Goal: Task Accomplishment & Management: Use online tool/utility

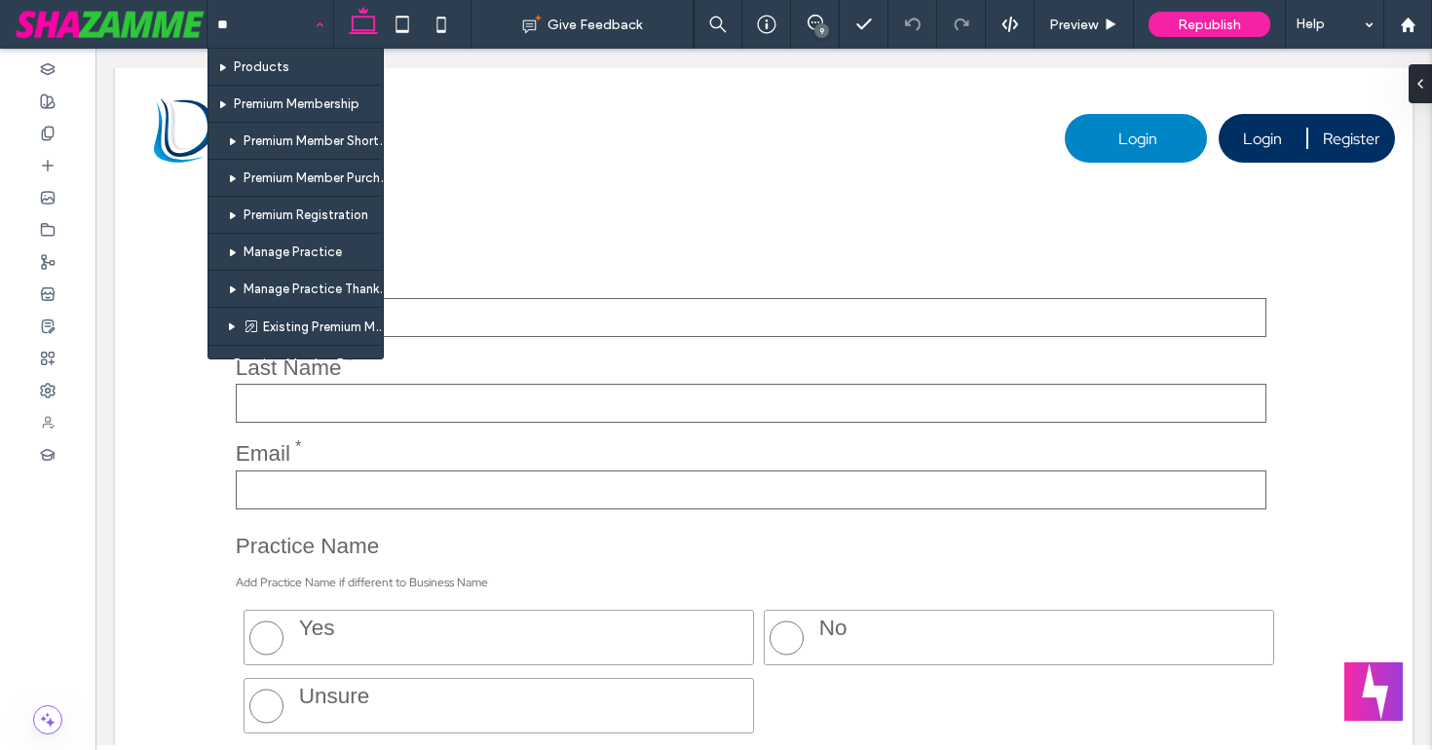
type input "*"
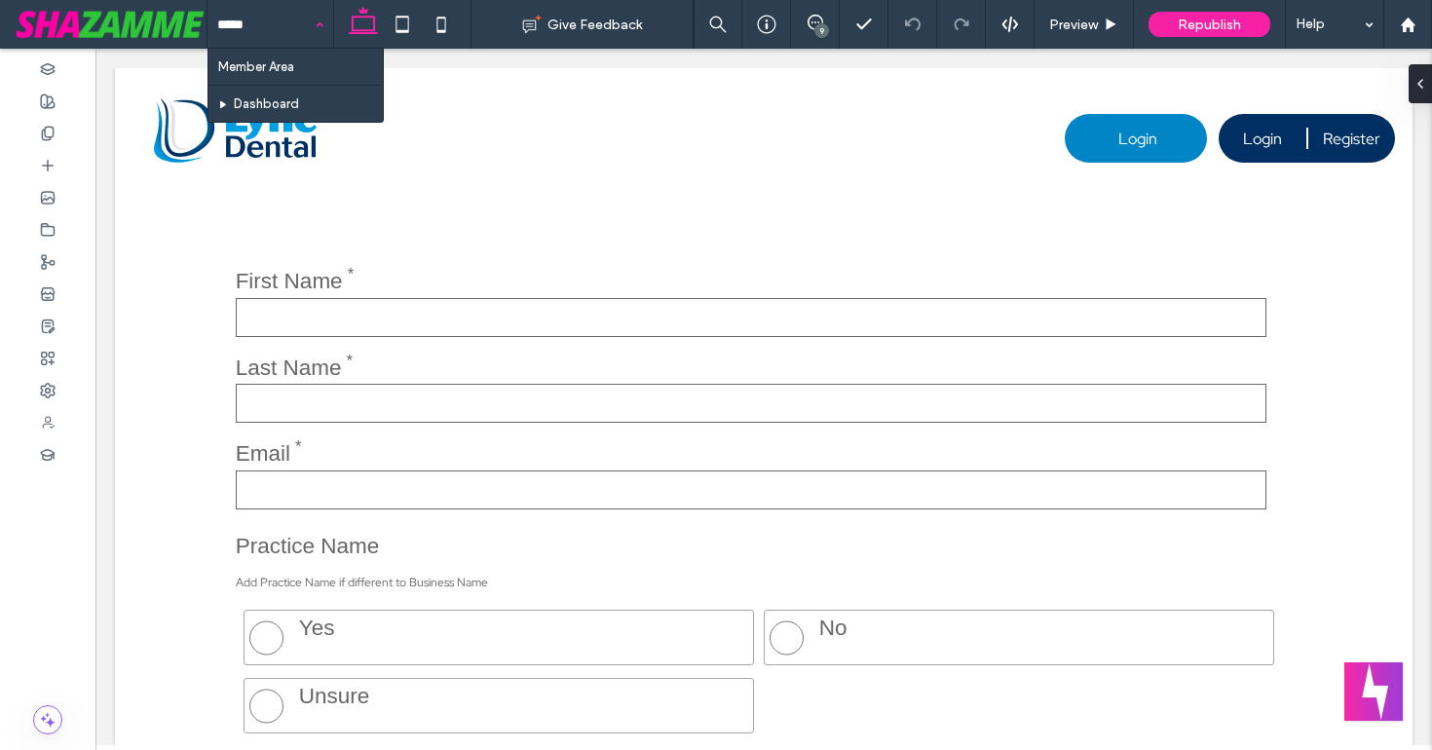
type input "******"
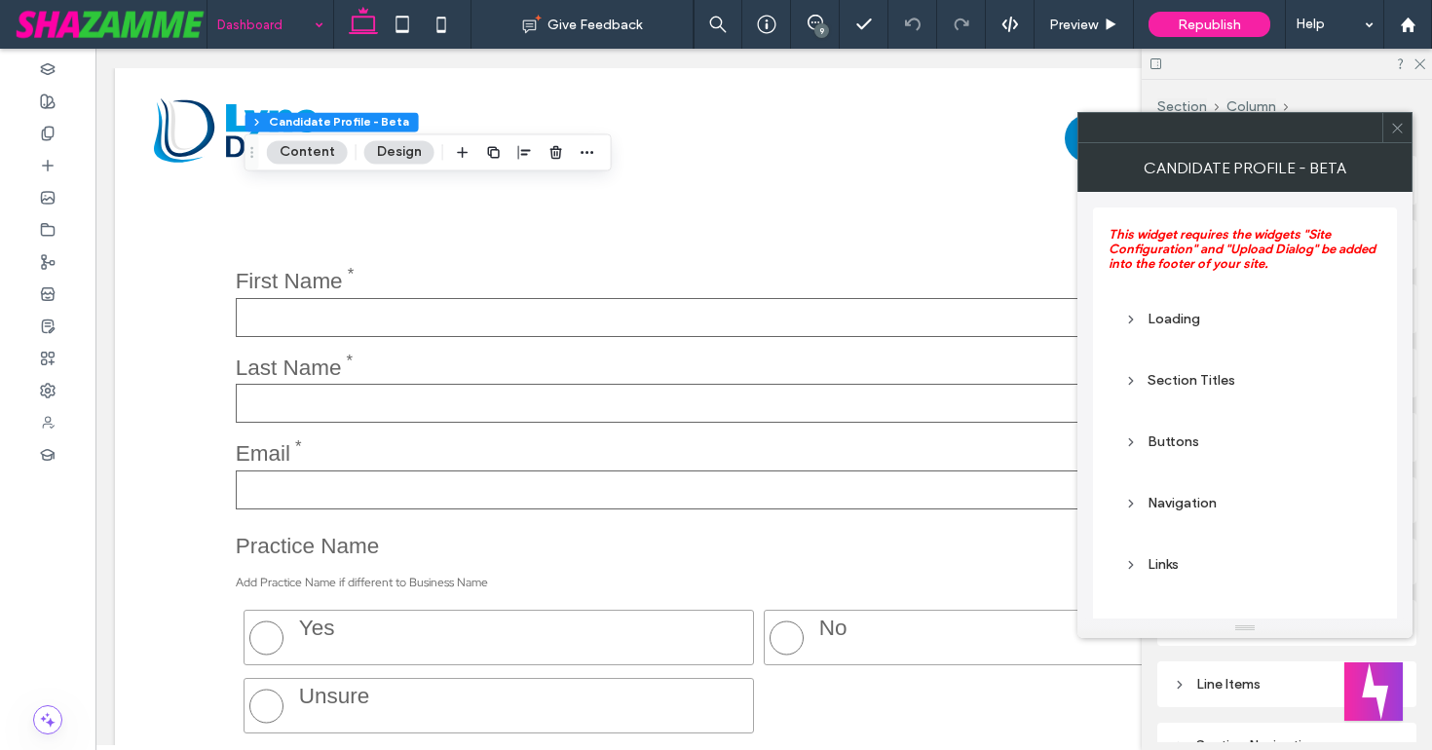
click at [1398, 130] on use at bounding box center [1397, 128] width 10 height 10
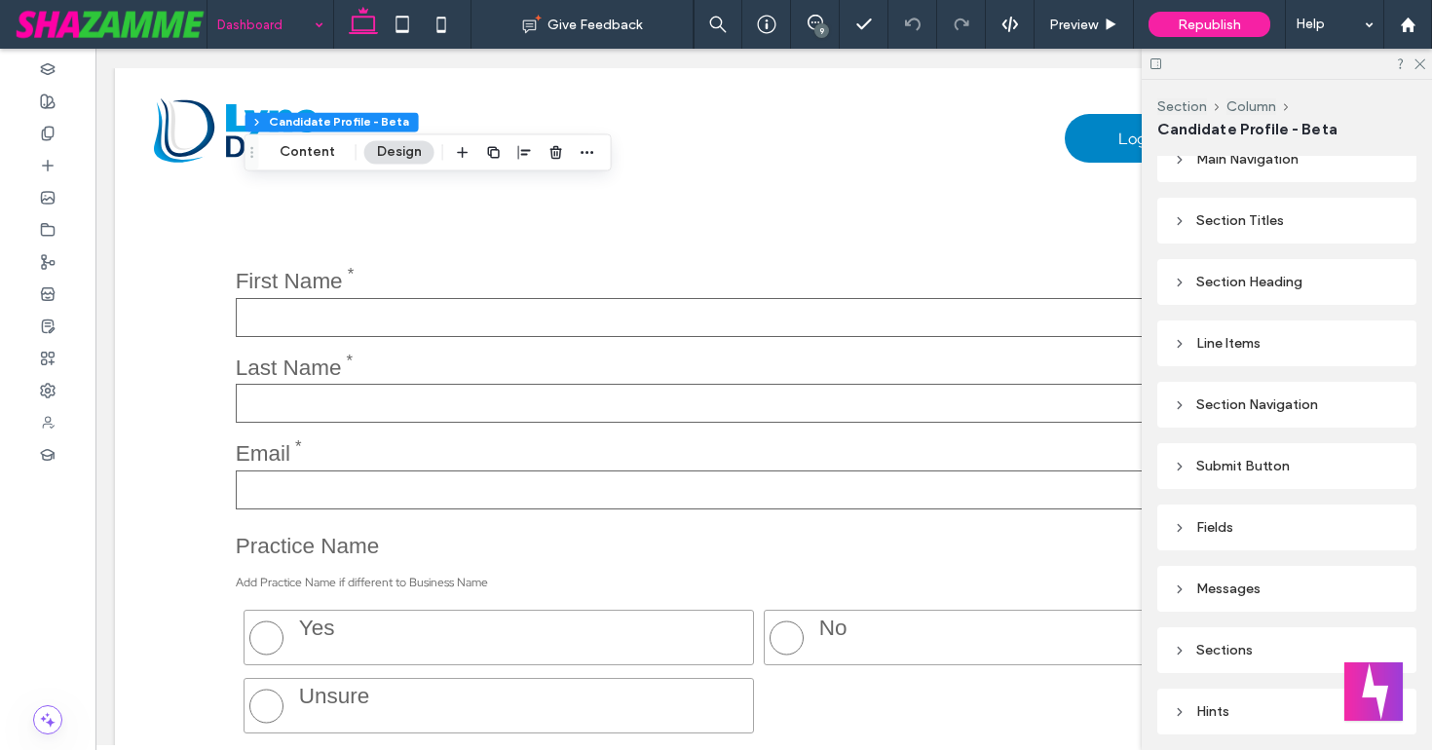
scroll to position [482, 0]
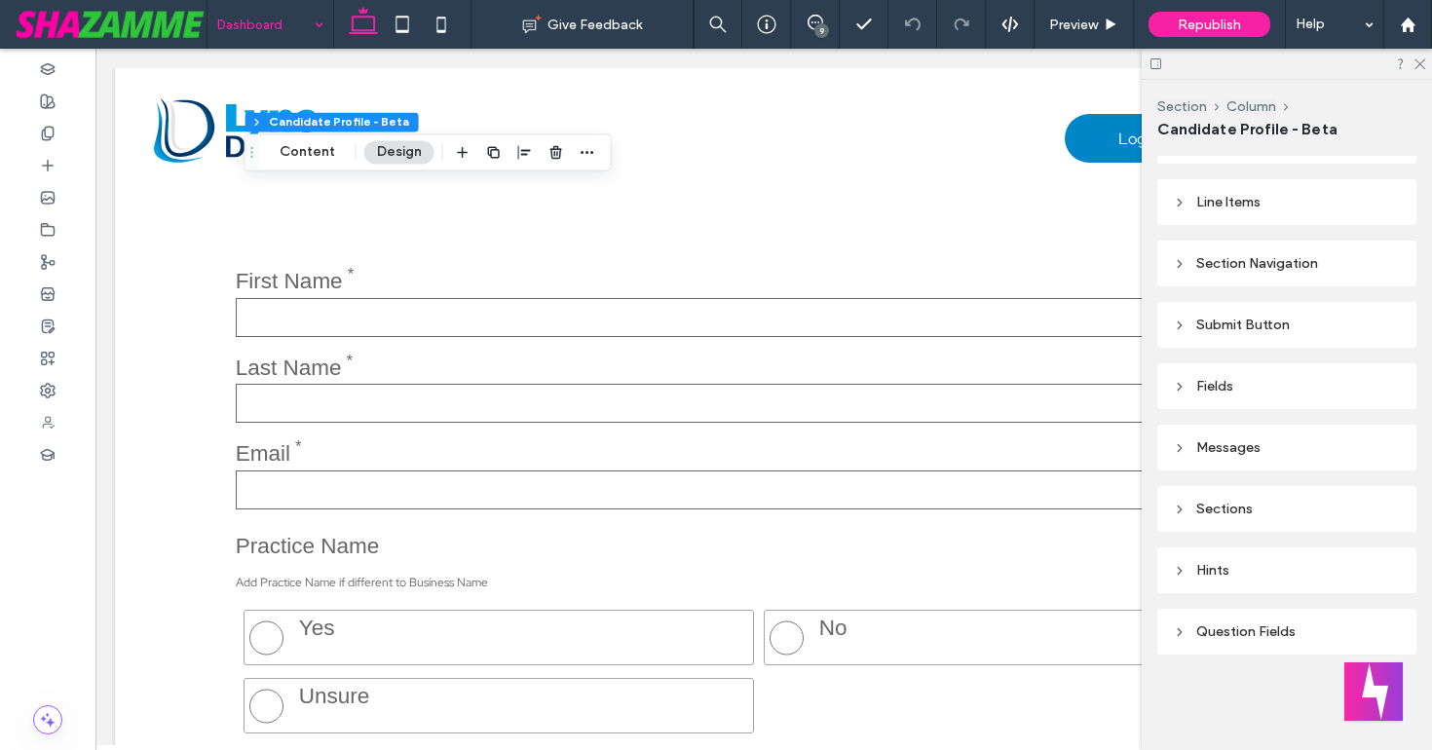
click at [1179, 323] on use at bounding box center [1179, 324] width 4 height 7
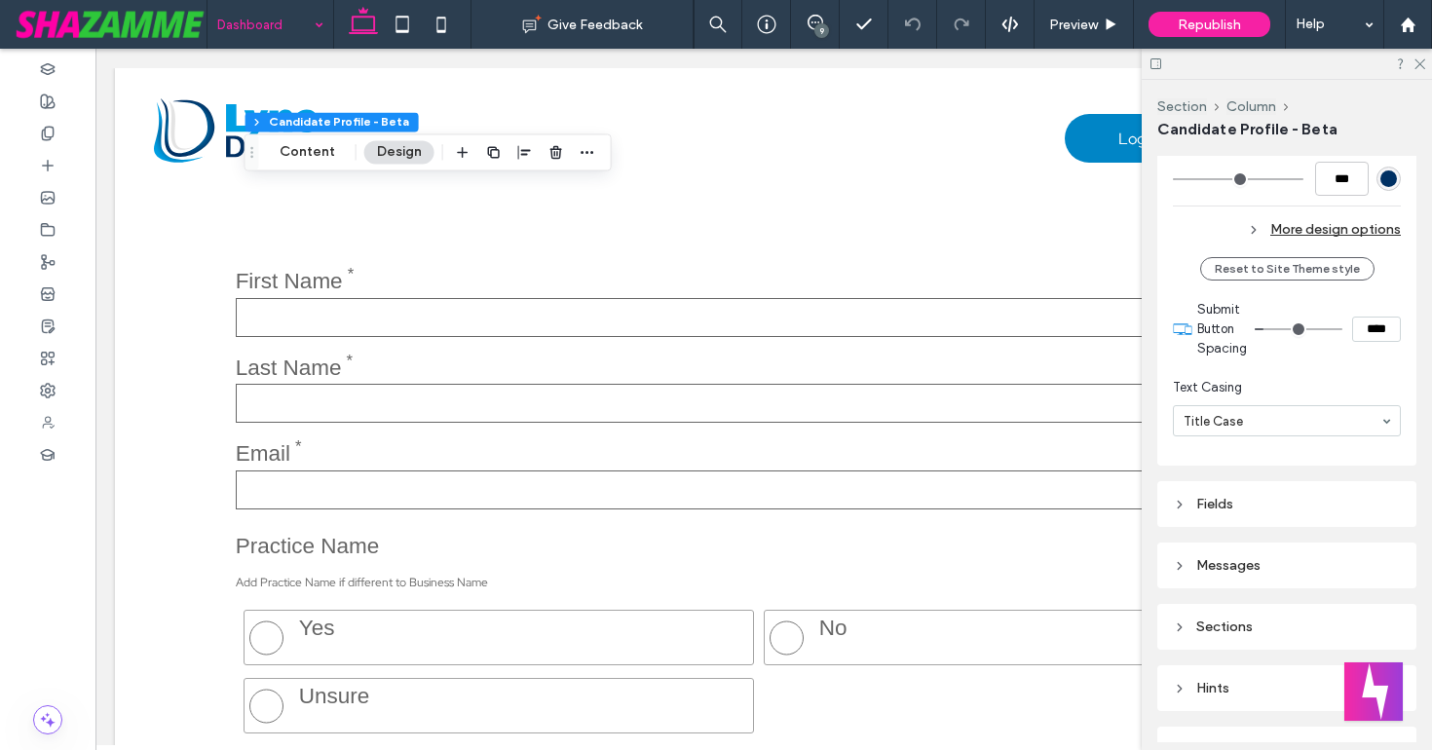
scroll to position [1235, 0]
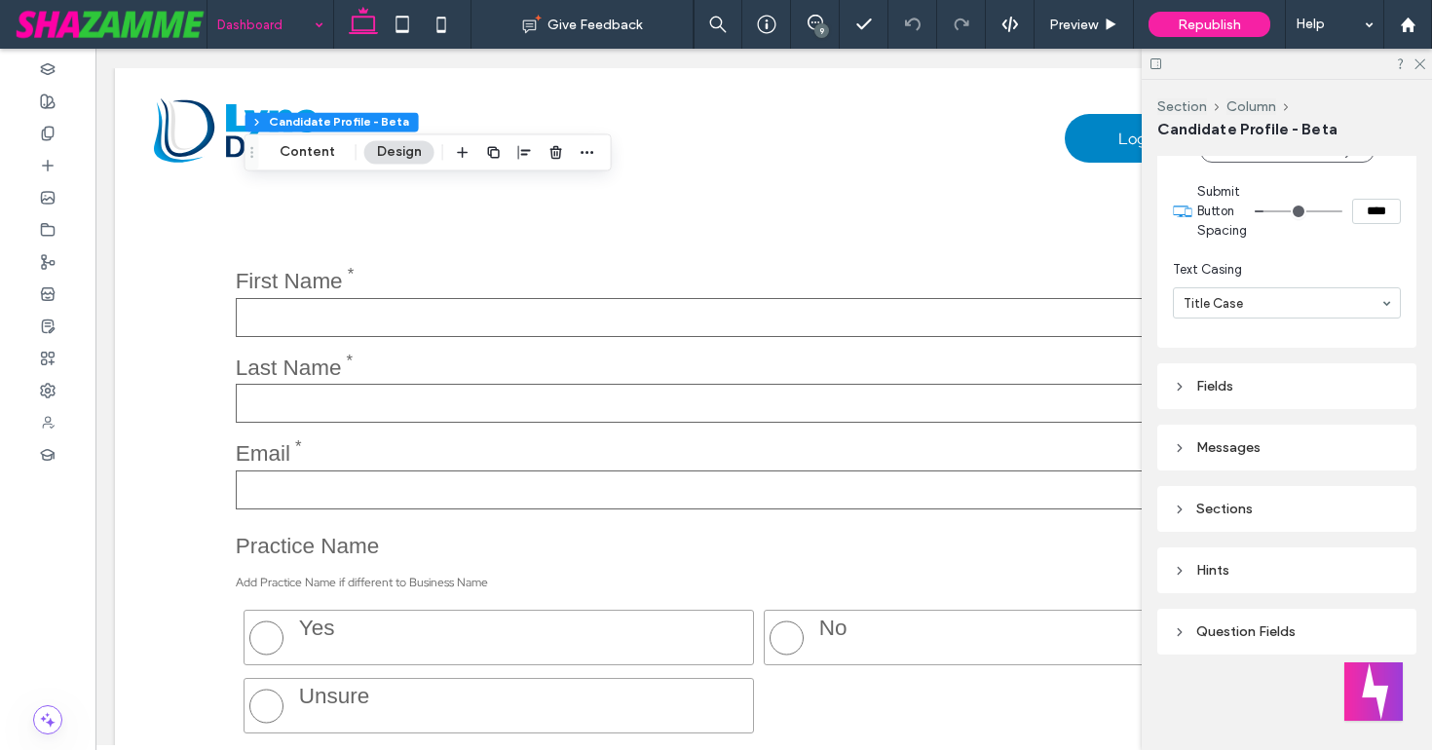
click at [1184, 631] on icon at bounding box center [1180, 632] width 14 height 14
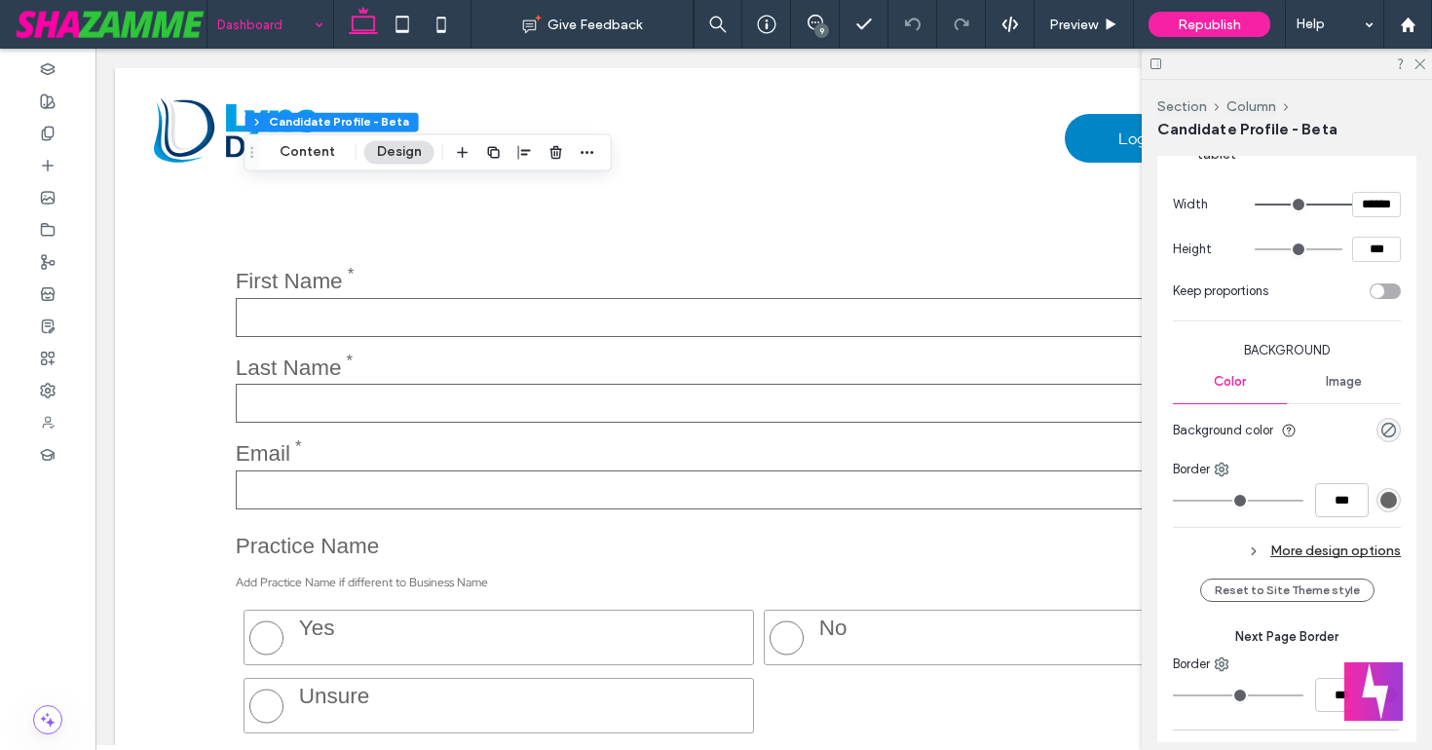
scroll to position [3594, 0]
click at [1389, 420] on div "rgba(0, 0, 0, 0)" at bounding box center [1388, 428] width 17 height 17
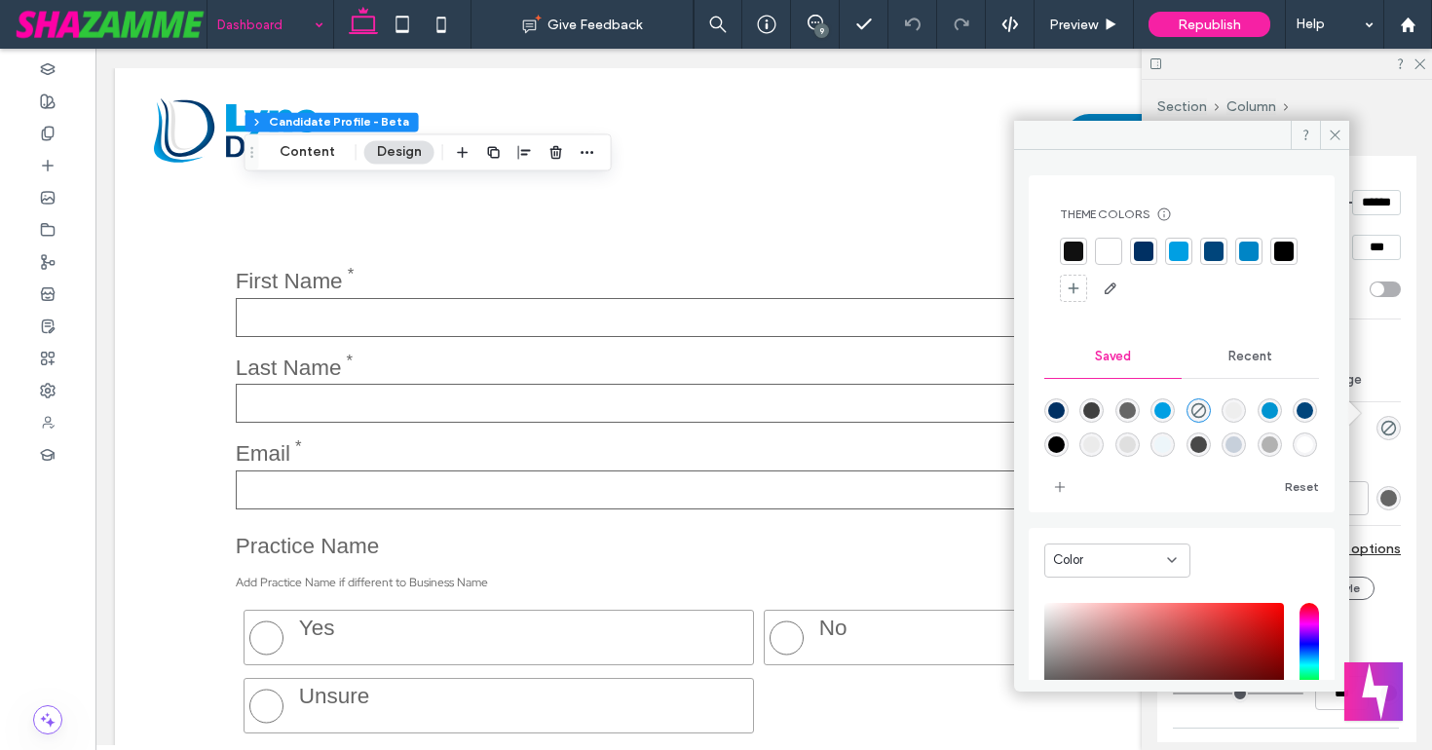
click at [1173, 253] on div at bounding box center [1178, 251] width 19 height 19
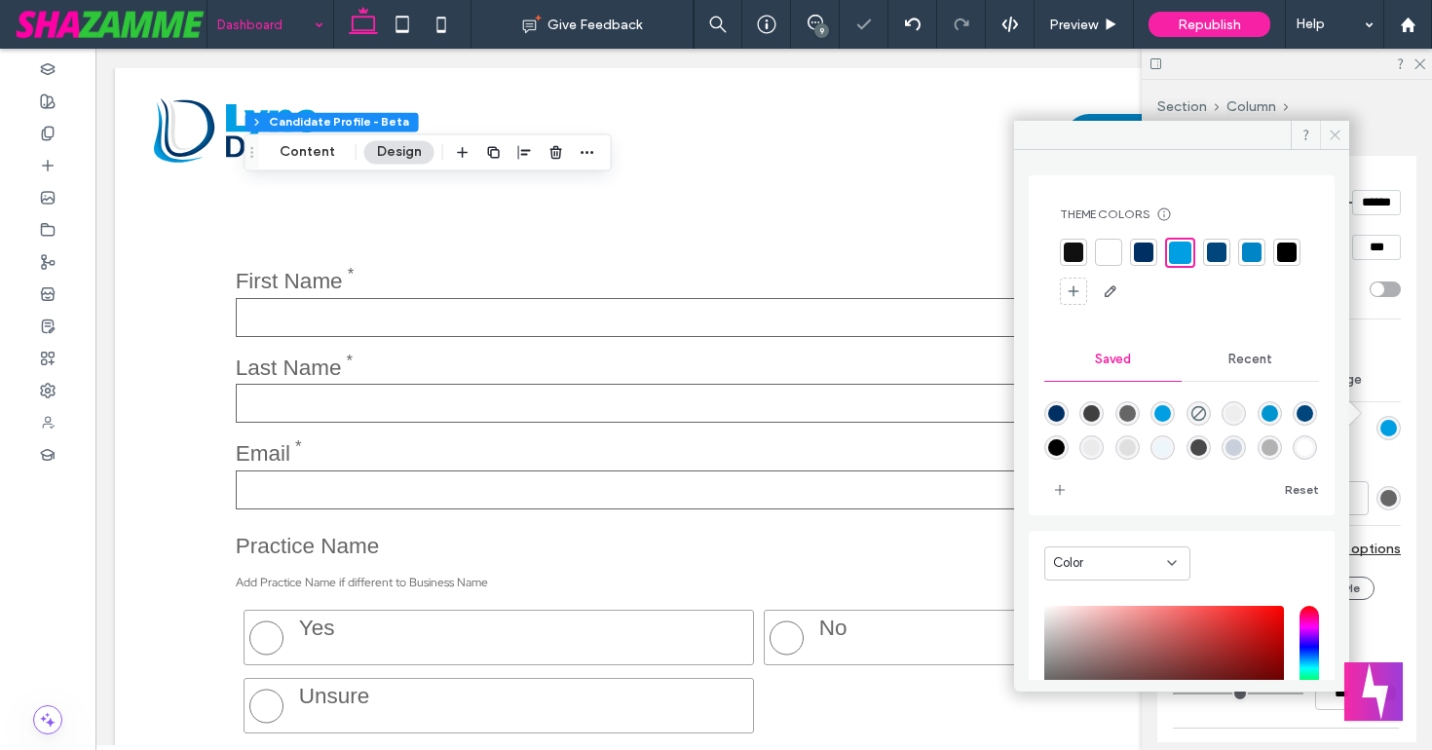
click at [1326, 135] on span at bounding box center [1334, 135] width 29 height 29
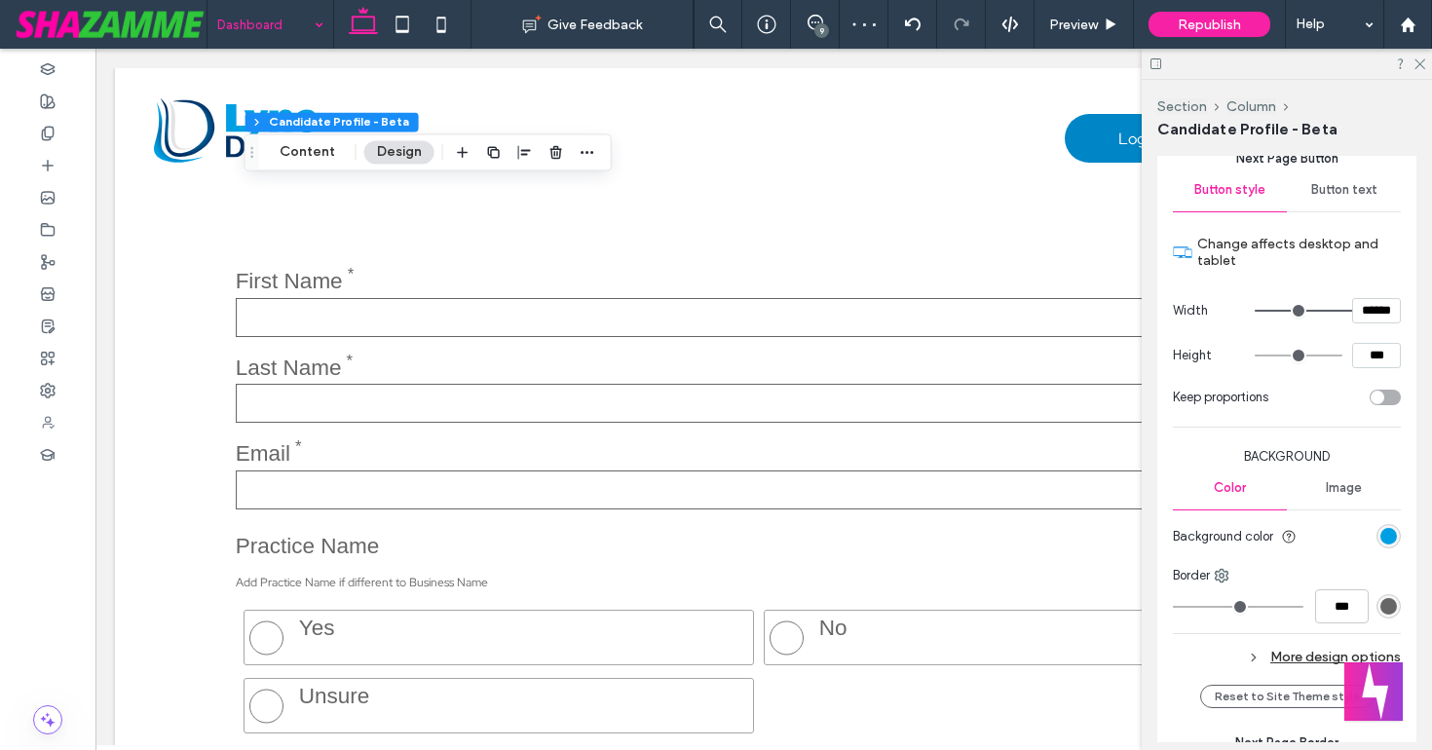
scroll to position [3473, 0]
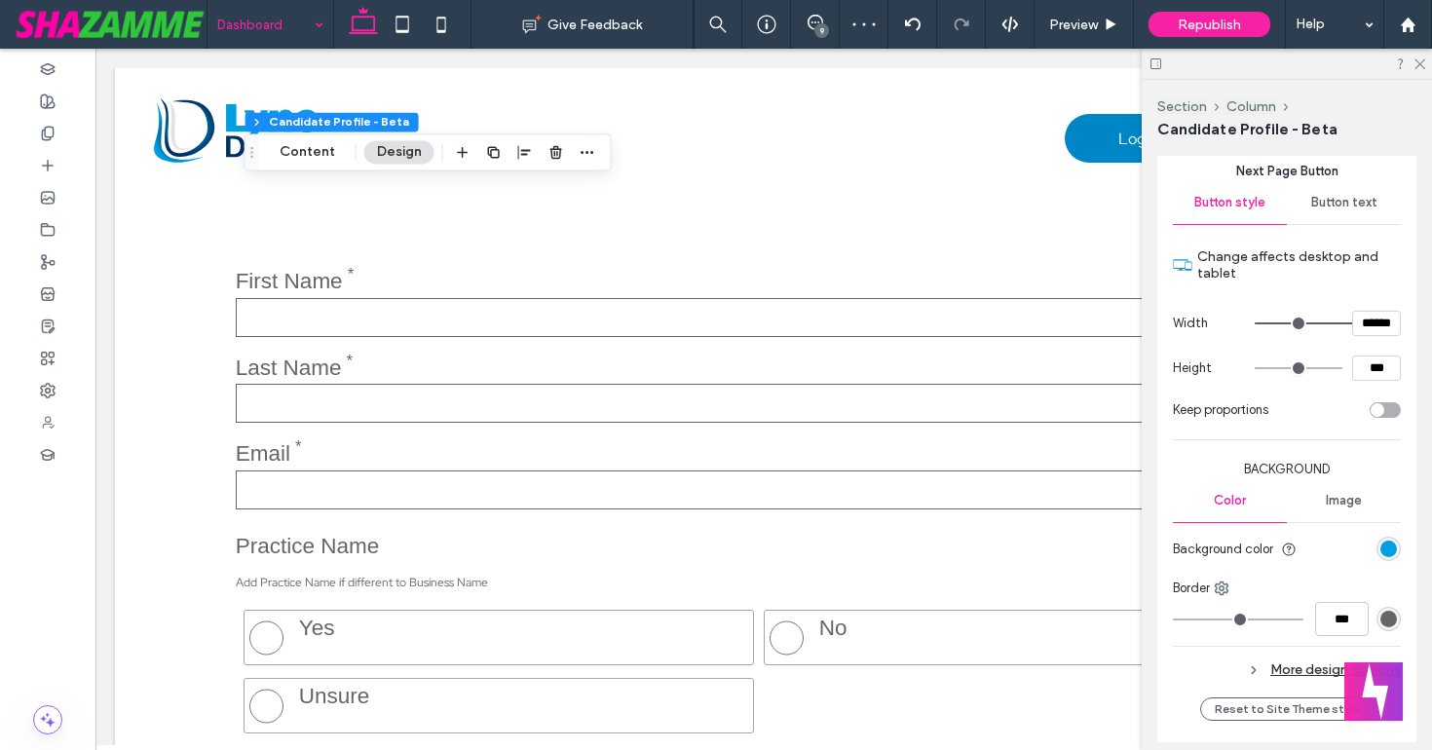
click at [1329, 181] on div "Button text" at bounding box center [1343, 202] width 114 height 43
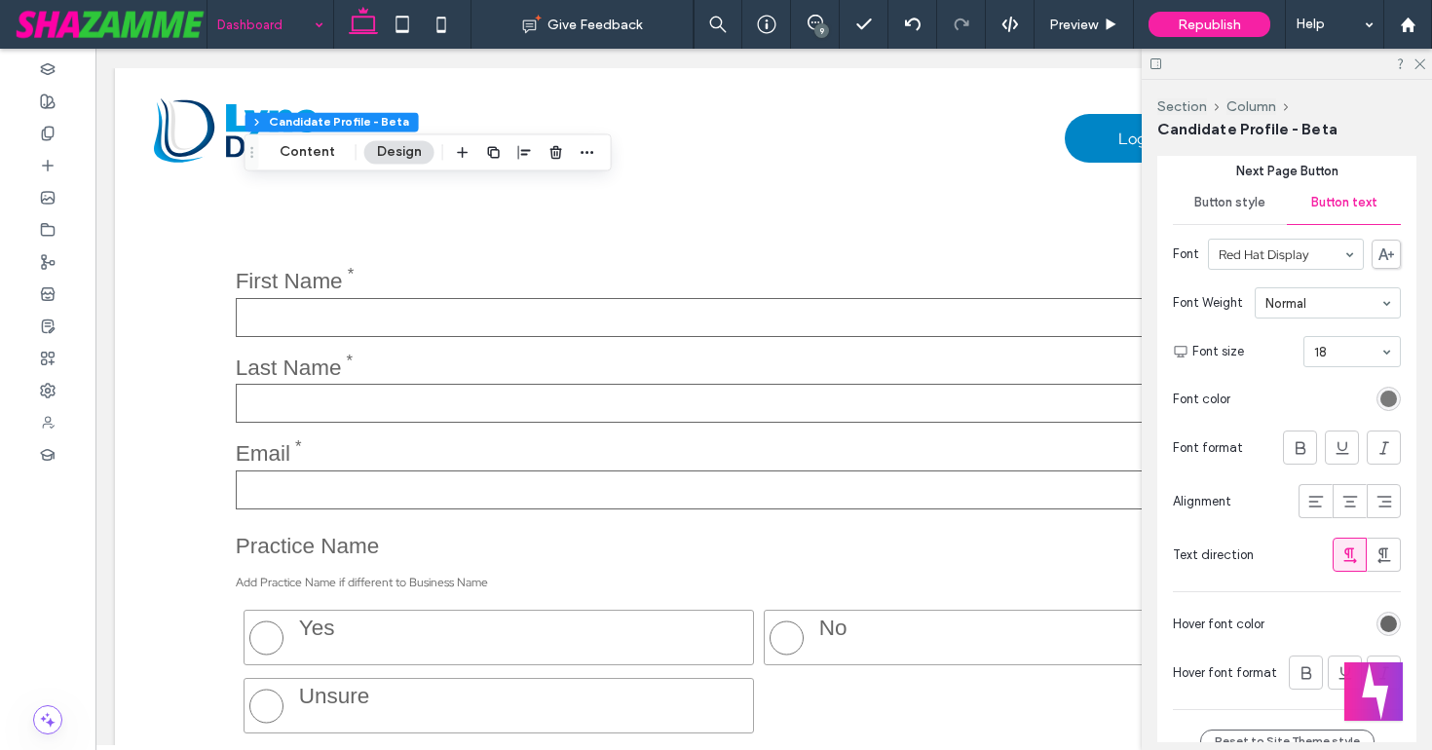
click at [1390, 391] on div "rgb(102, 102, 102)" at bounding box center [1388, 399] width 17 height 17
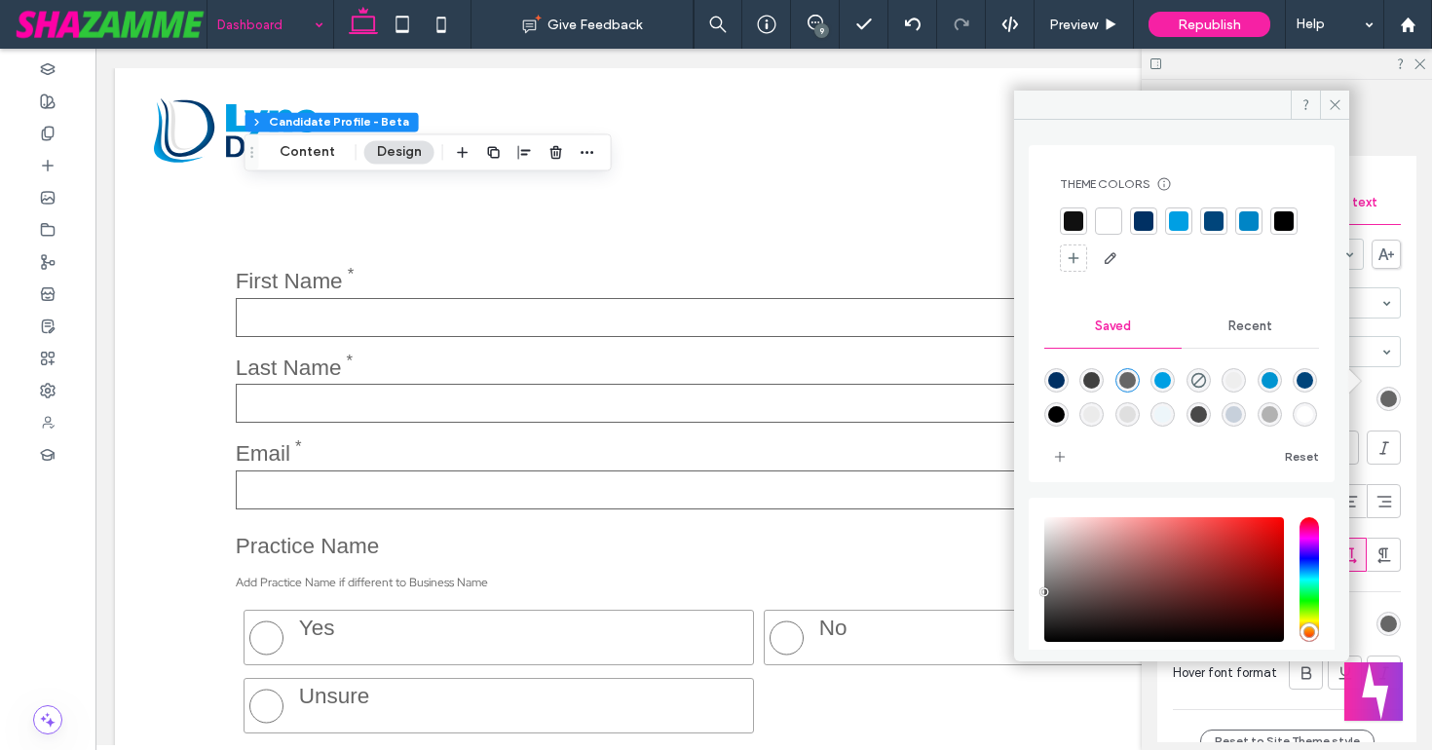
click at [1105, 223] on div at bounding box center [1108, 220] width 19 height 19
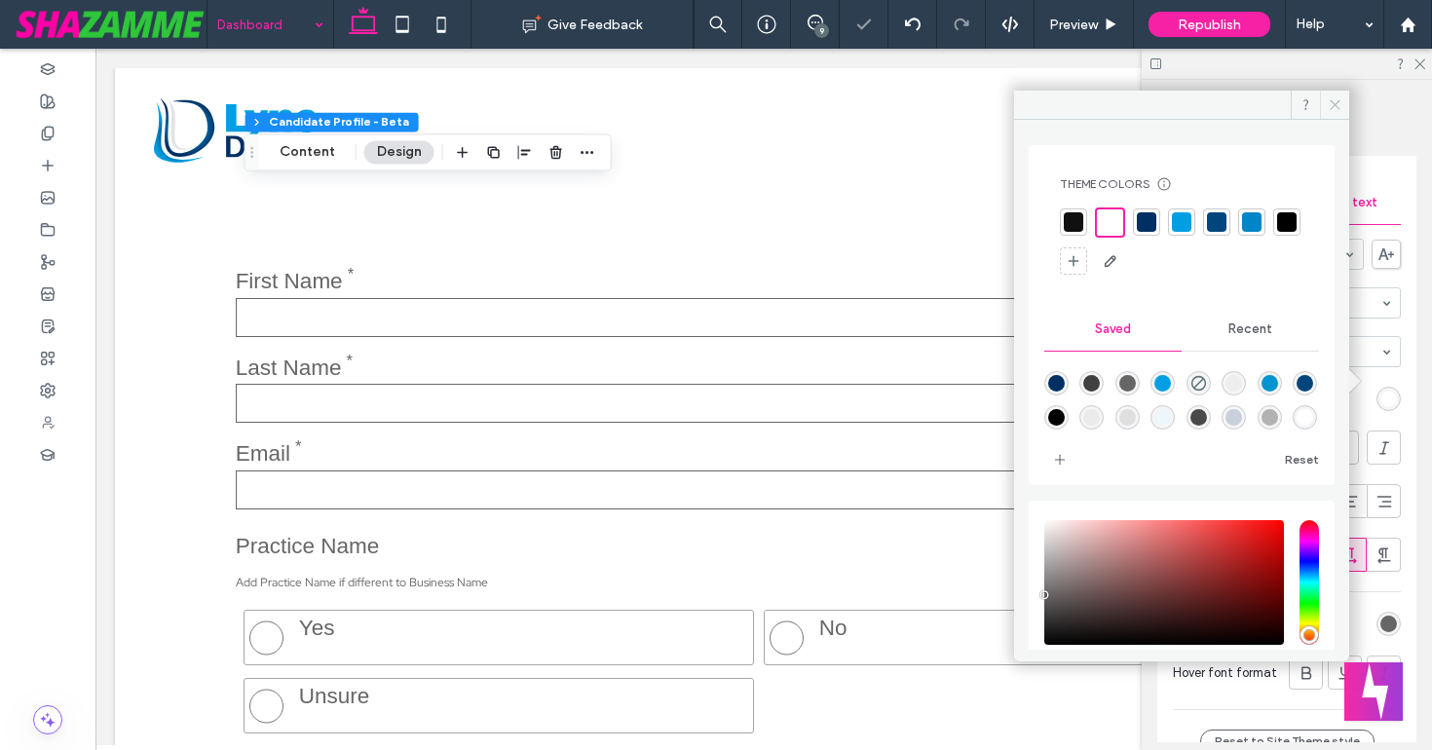
click at [1336, 101] on icon at bounding box center [1334, 104] width 15 height 15
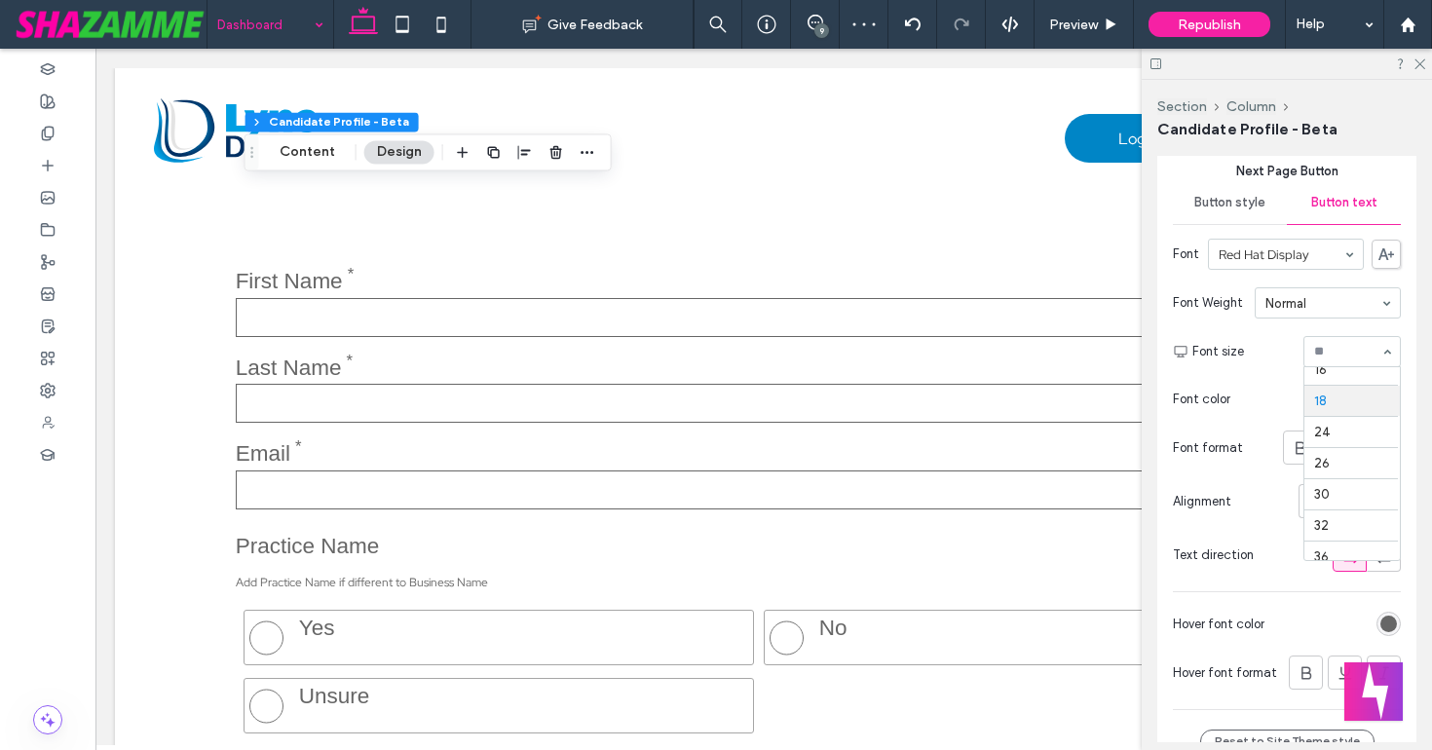
scroll to position [189, 0]
click at [1382, 615] on div "rgb(102, 102, 102)" at bounding box center [1388, 623] width 17 height 17
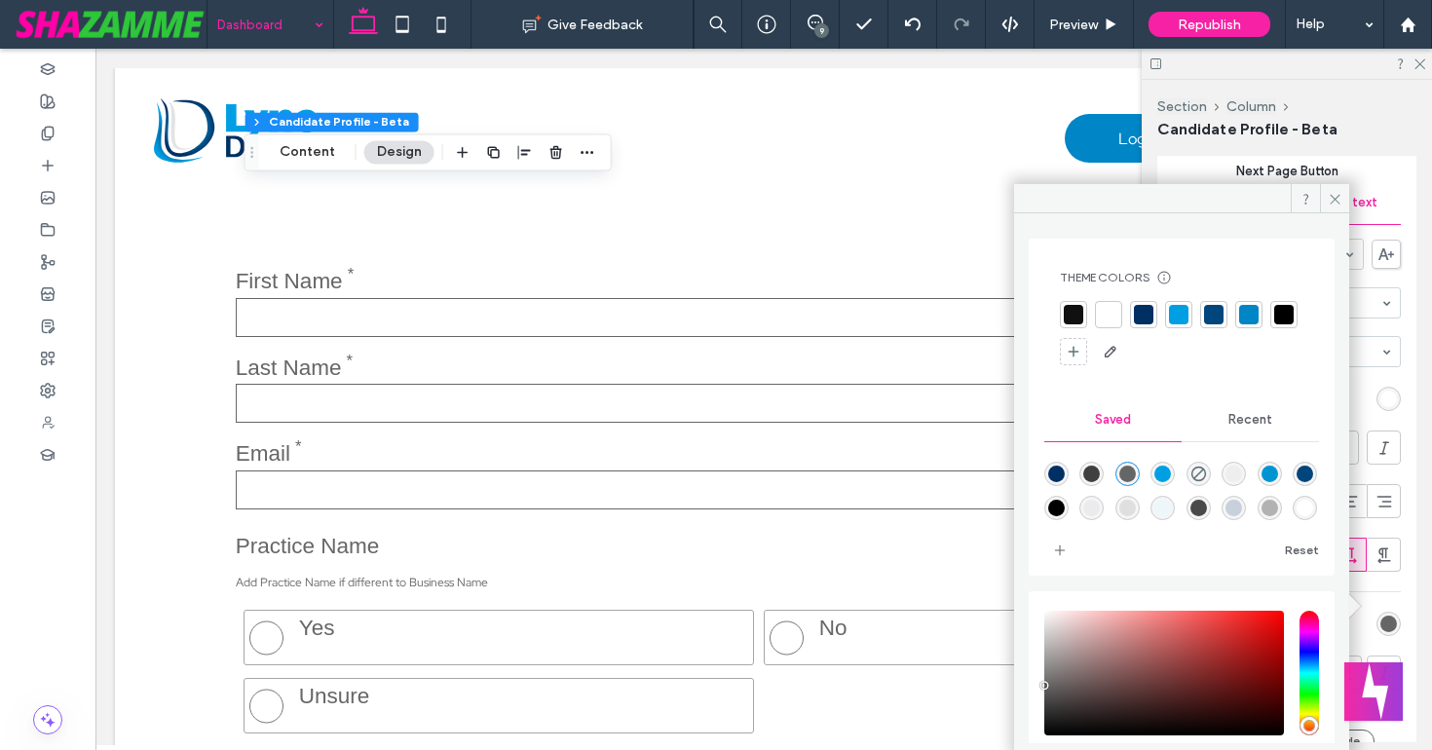
click at [1111, 316] on div at bounding box center [1108, 314] width 19 height 19
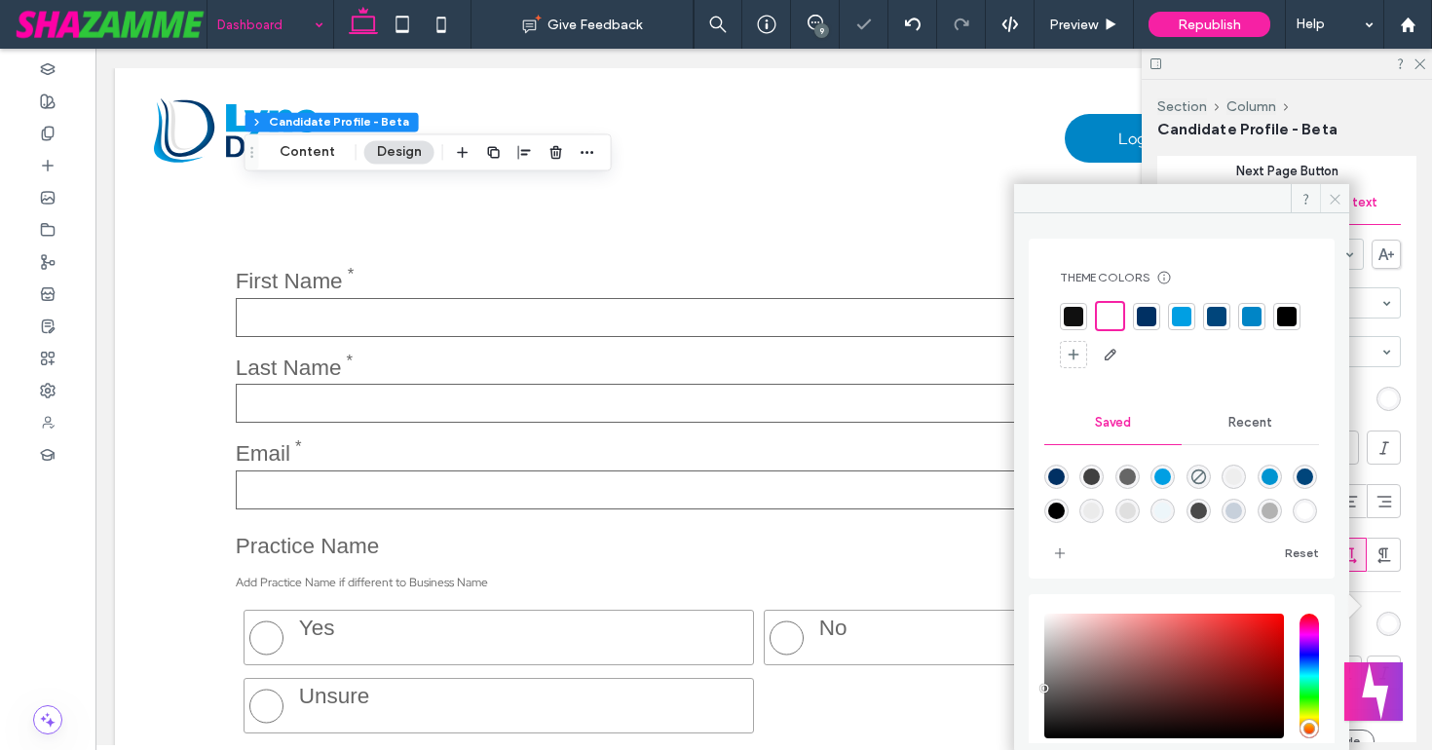
click at [1338, 195] on use at bounding box center [1334, 199] width 10 height 10
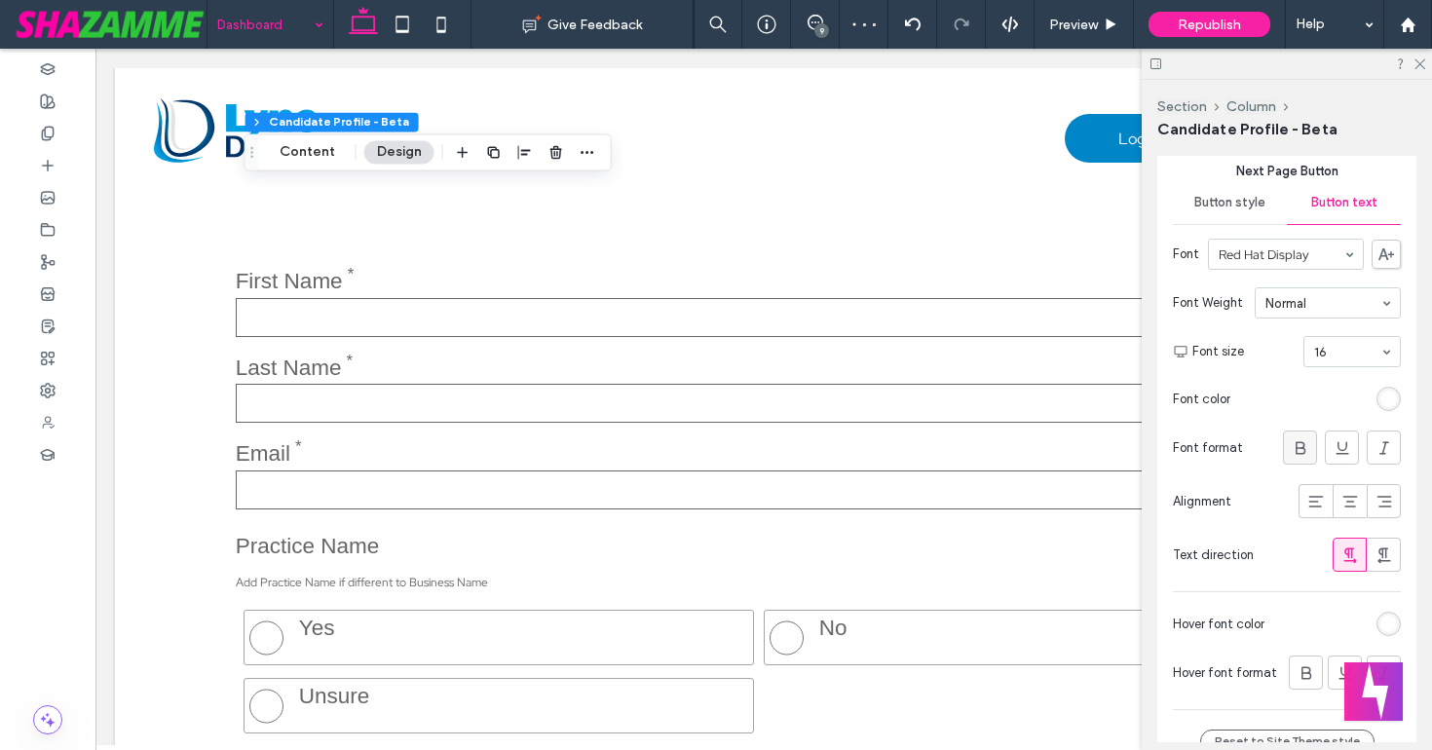
click at [1310, 431] on div at bounding box center [1300, 447] width 32 height 32
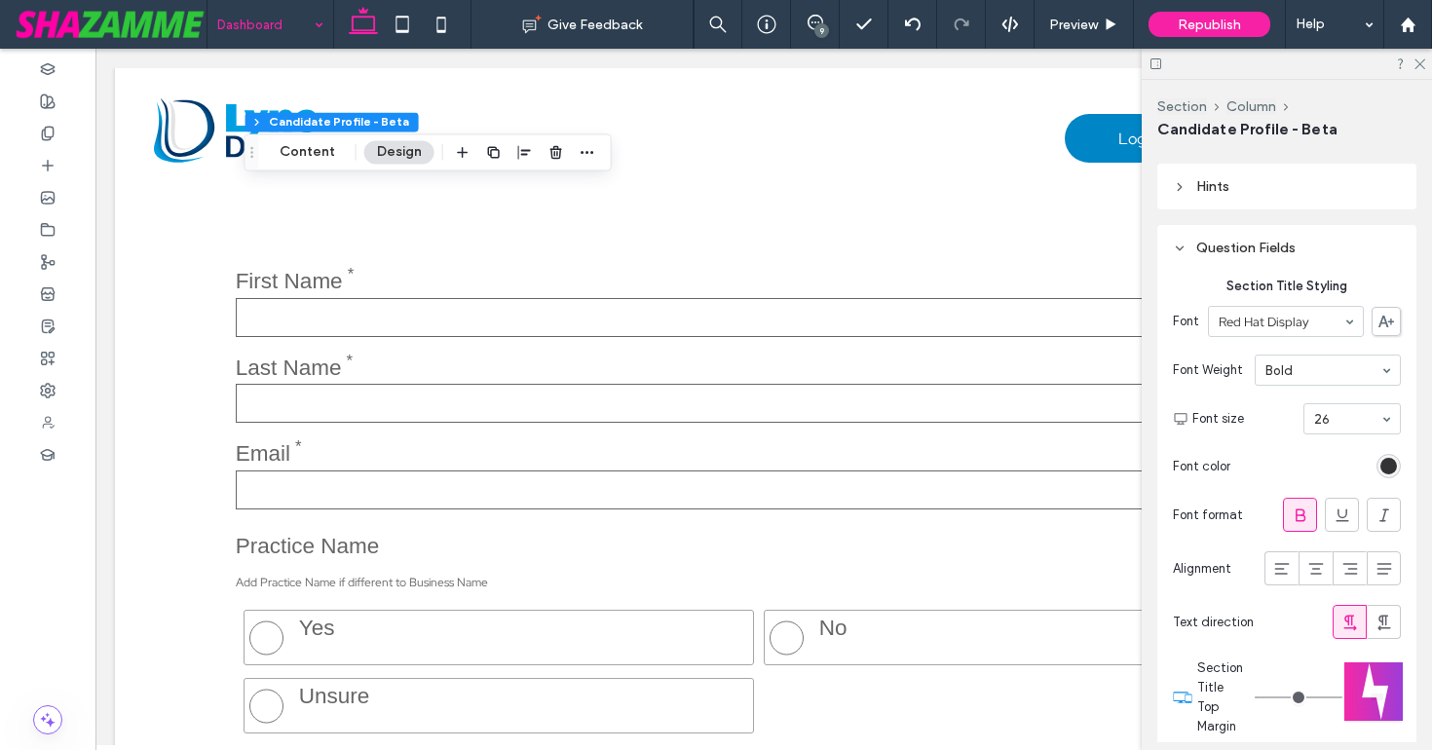
scroll to position [1612, 0]
click at [1180, 251] on icon at bounding box center [1180, 252] width 14 height 14
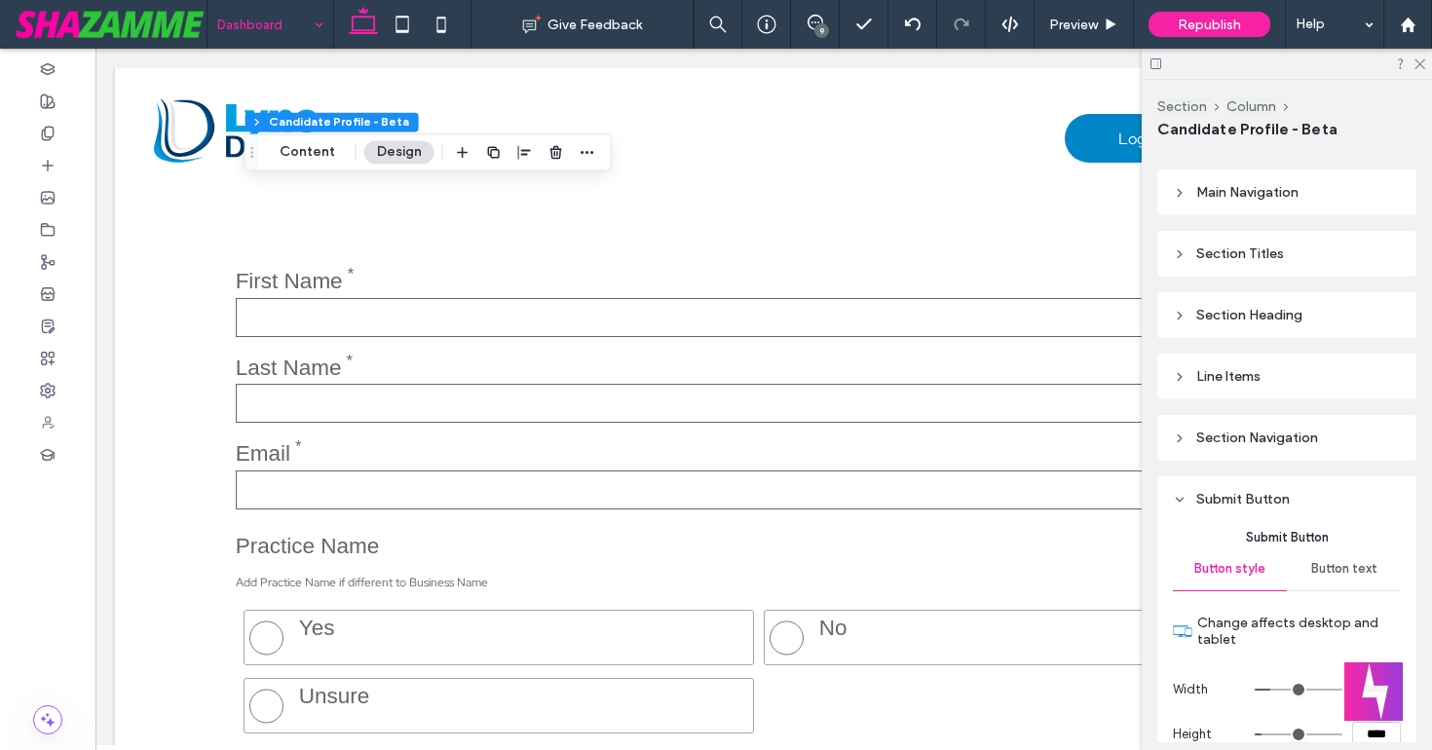
scroll to position [339, 0]
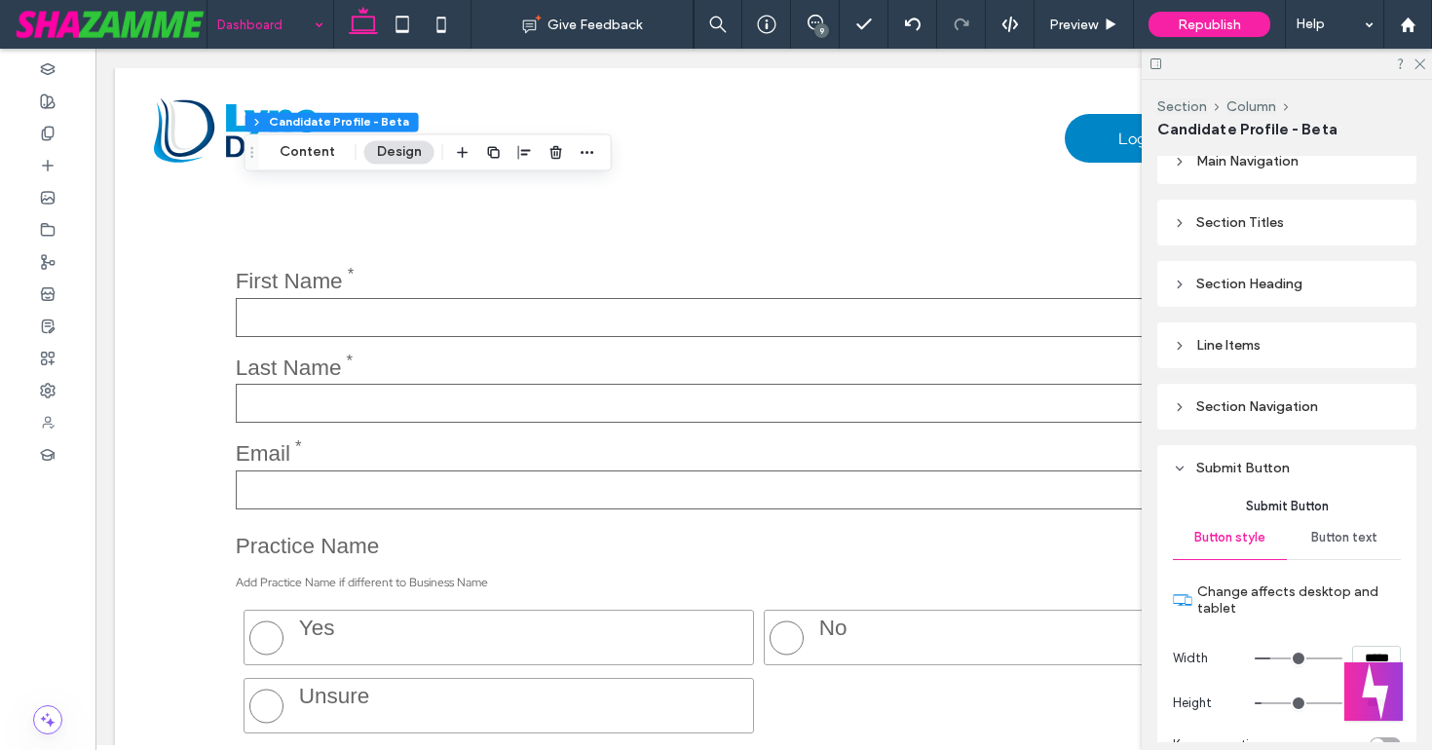
click at [1182, 345] on icon at bounding box center [1180, 346] width 14 height 14
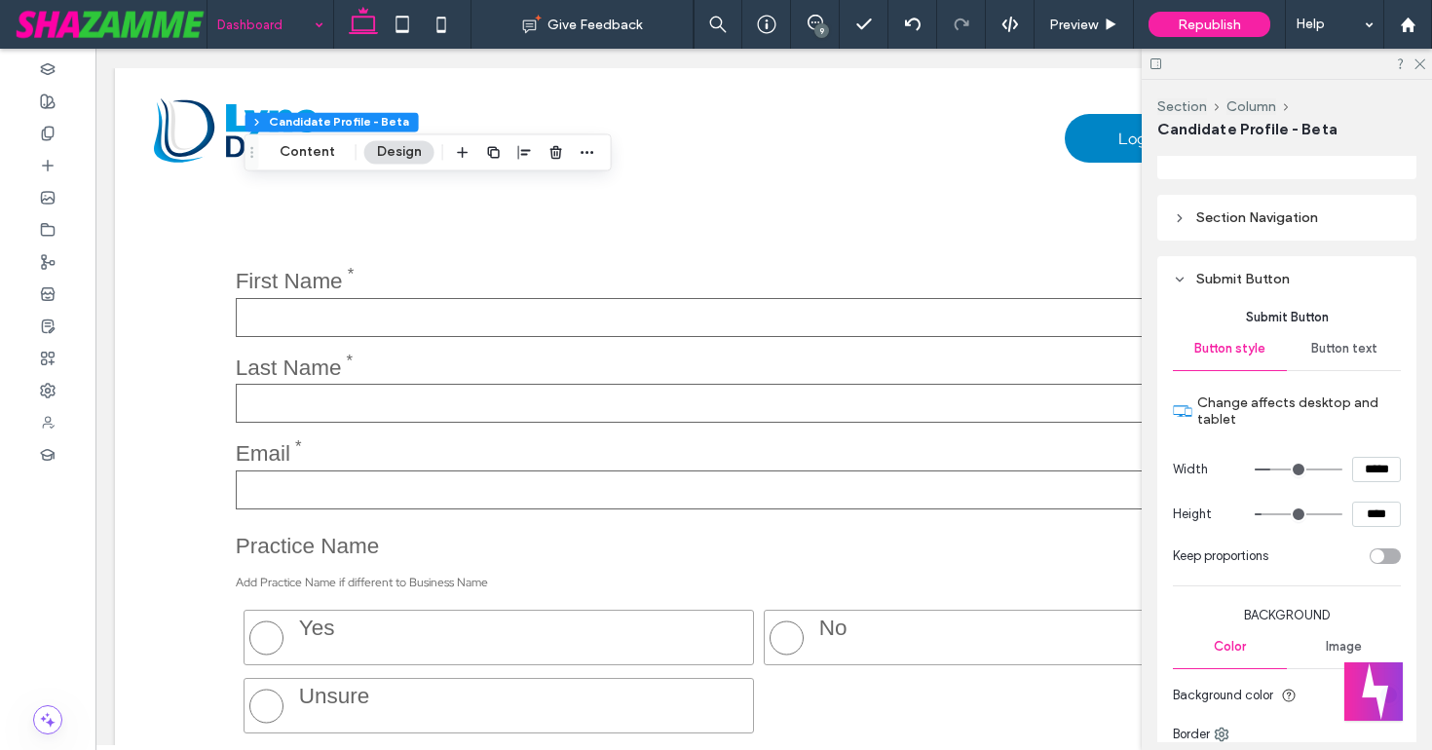
scroll to position [1160, 0]
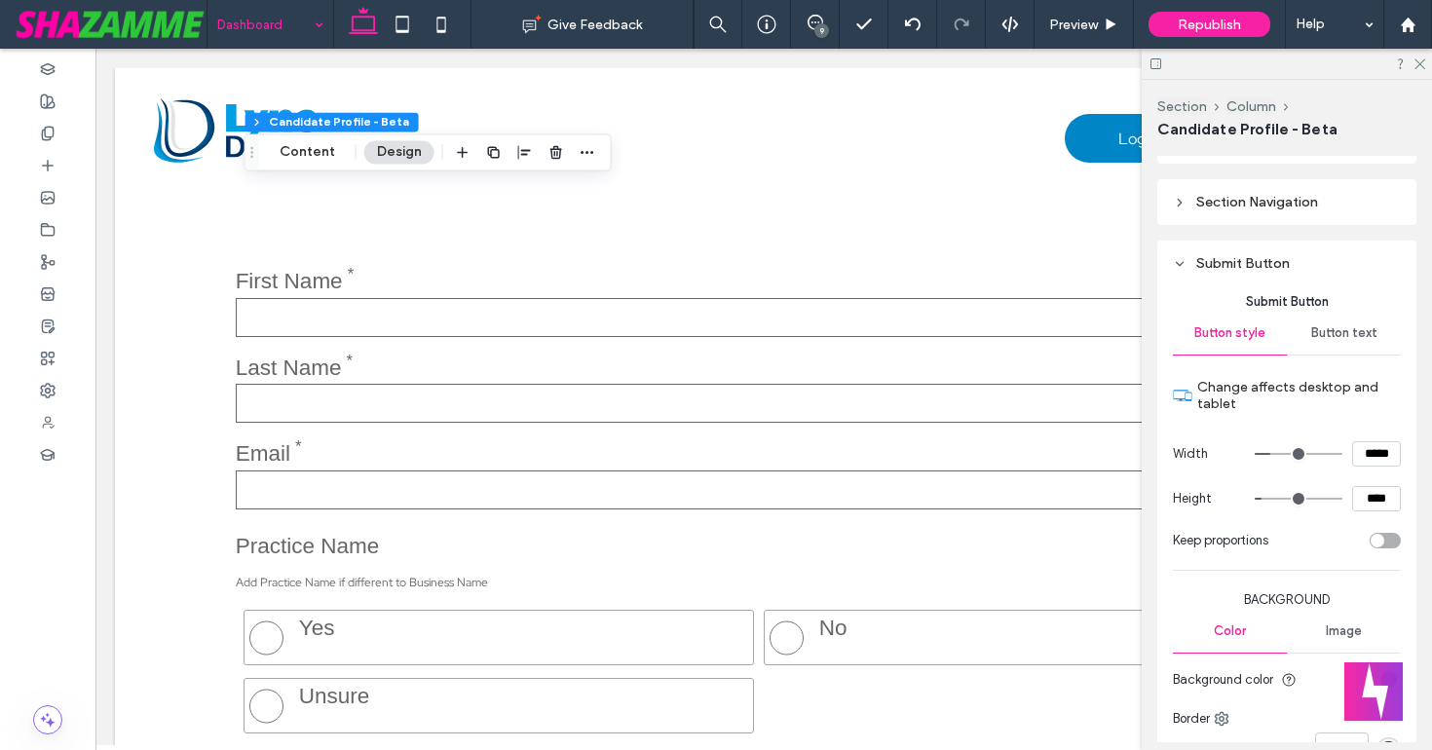
click at [1174, 206] on icon at bounding box center [1180, 203] width 14 height 14
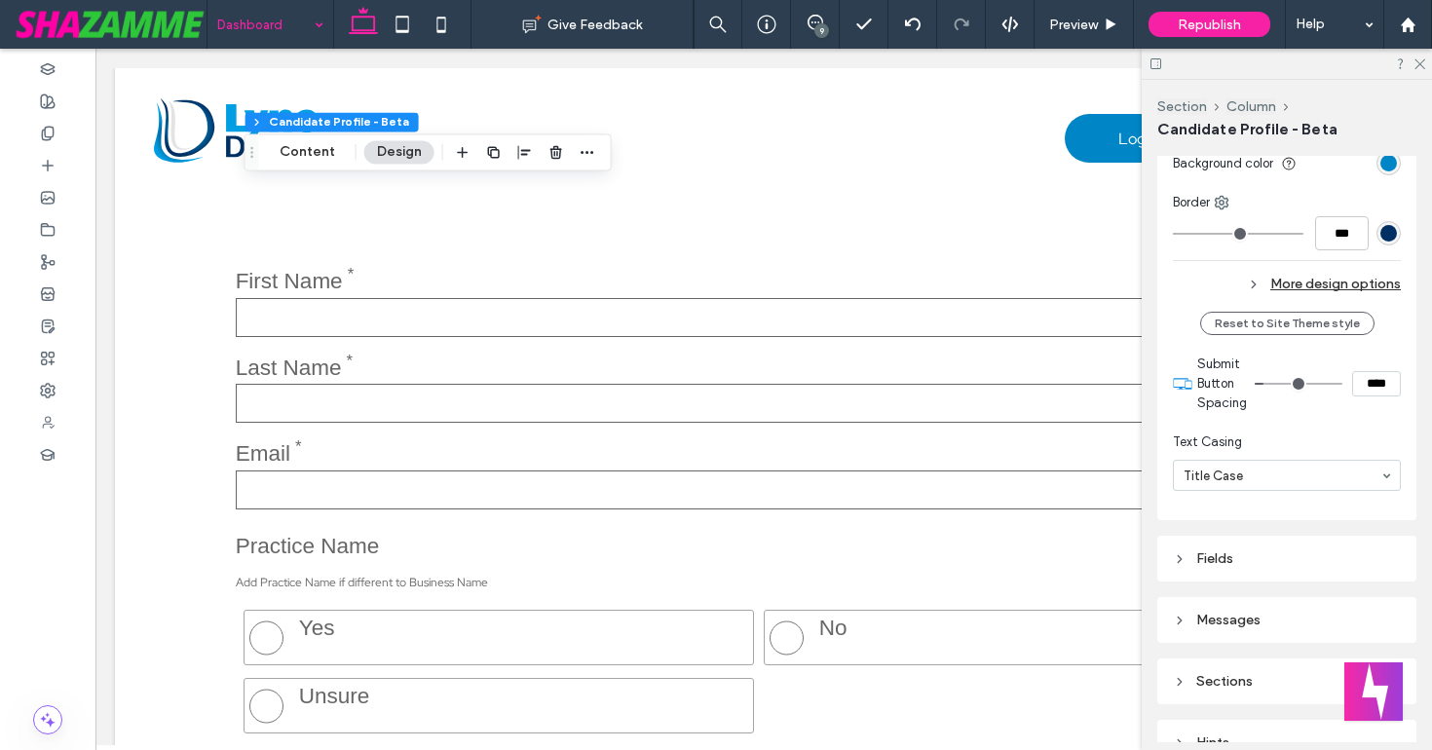
scroll to position [3077, 0]
click at [1417, 59] on icon at bounding box center [1418, 62] width 13 height 13
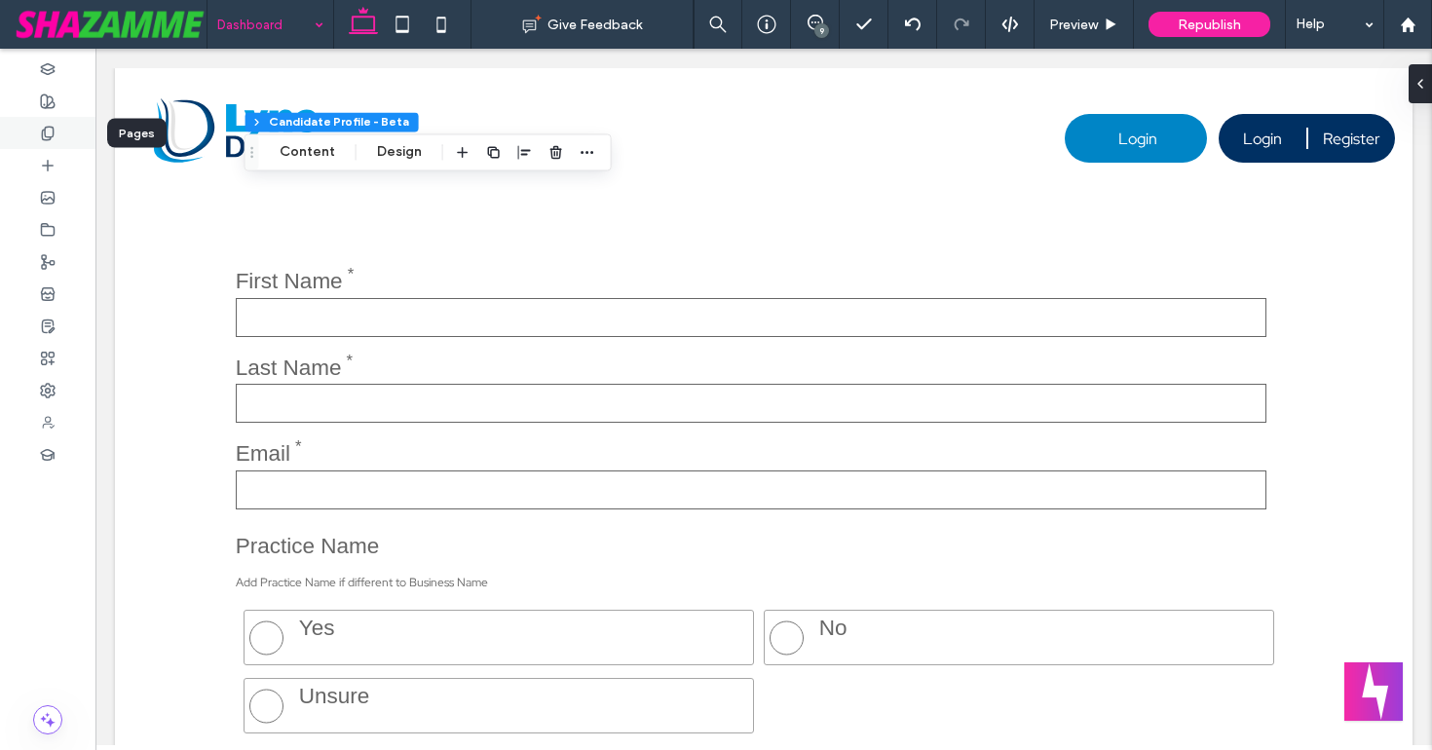
click at [53, 137] on icon at bounding box center [48, 134] width 16 height 16
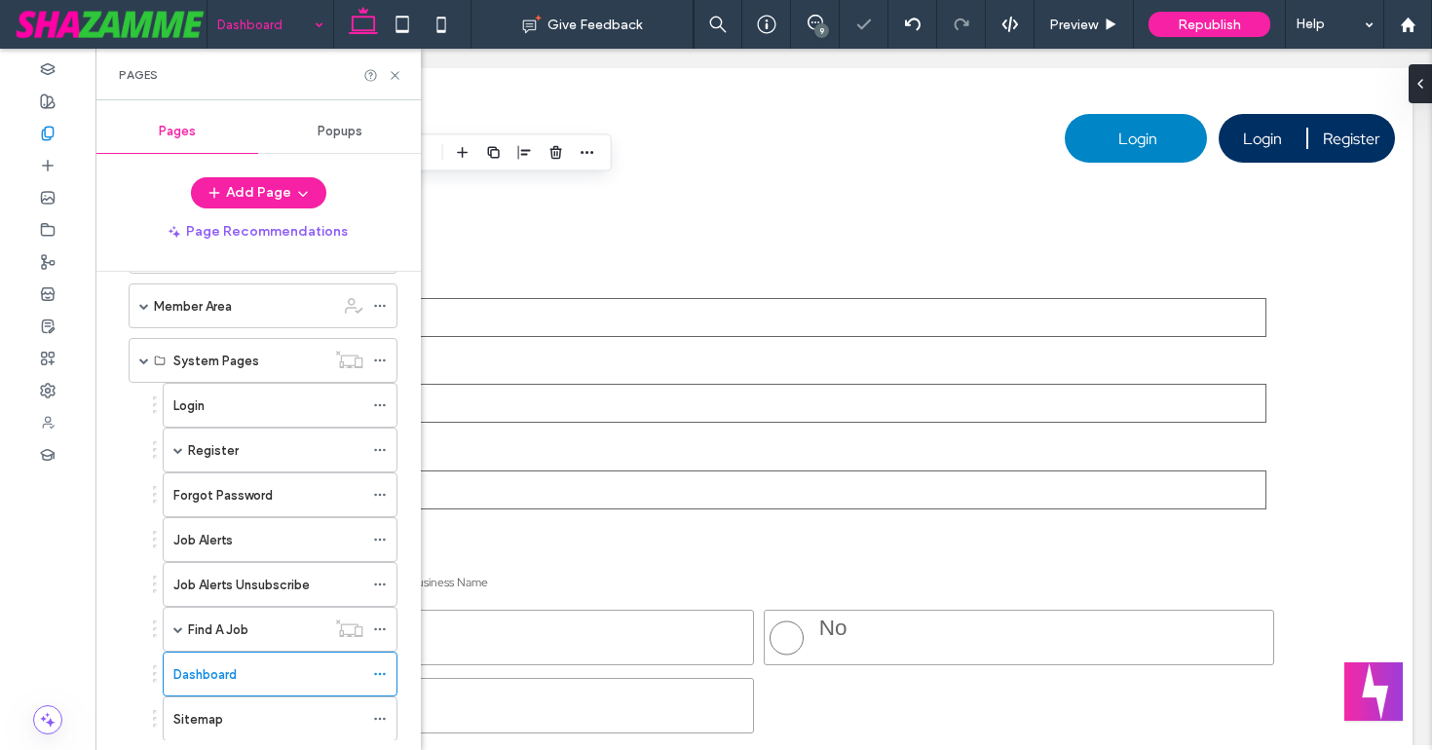
scroll to position [546, 0]
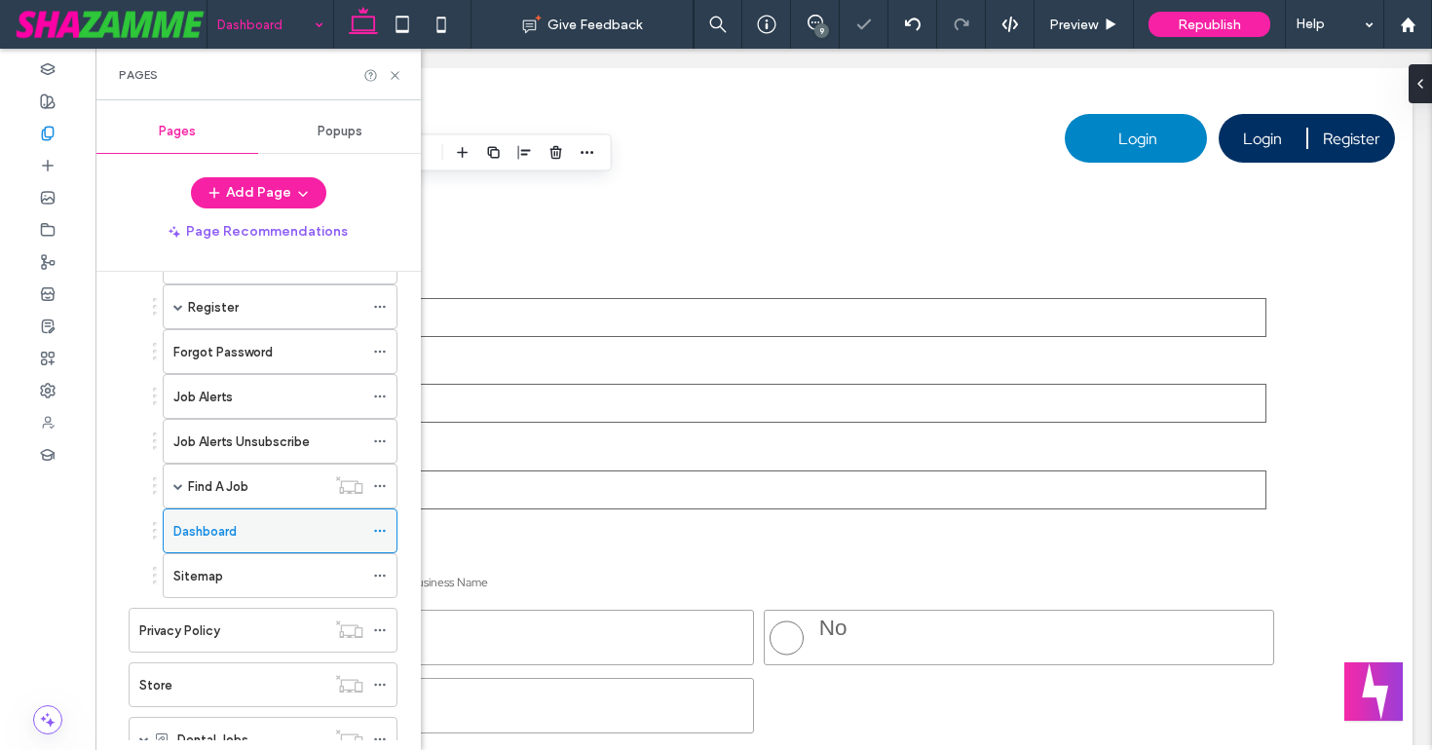
click at [377, 525] on icon at bounding box center [380, 531] width 14 height 14
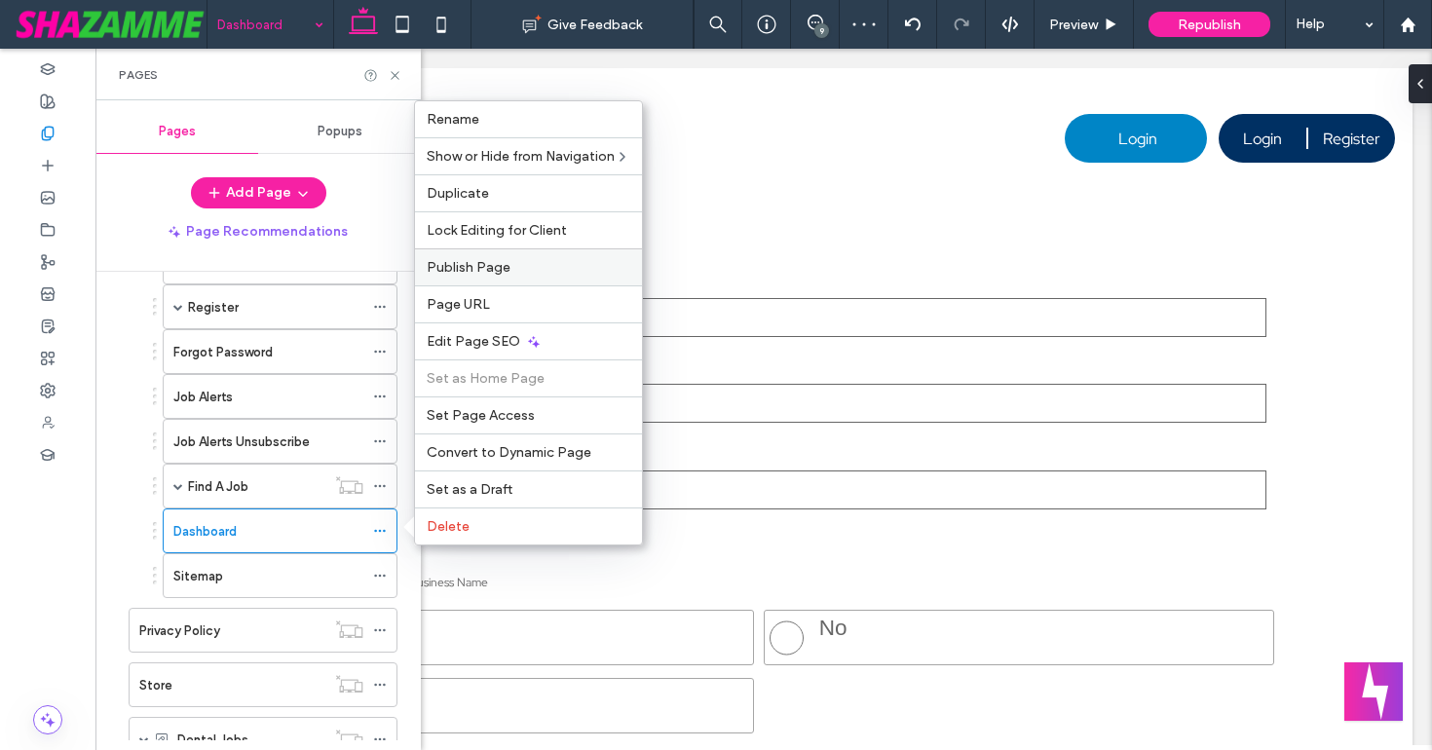
click at [485, 267] on span "Publish Page" at bounding box center [469, 267] width 84 height 17
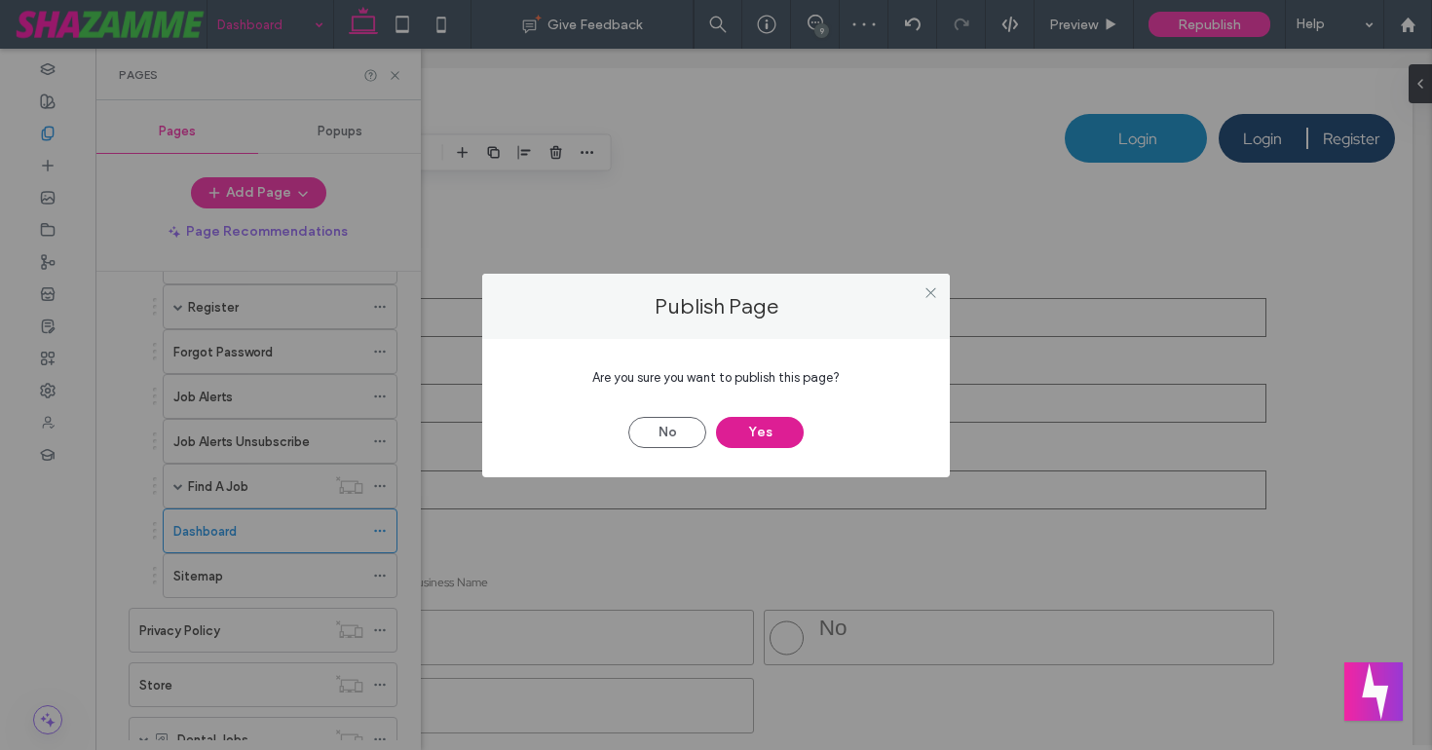
click at [774, 434] on button "Yes" at bounding box center [760, 432] width 88 height 31
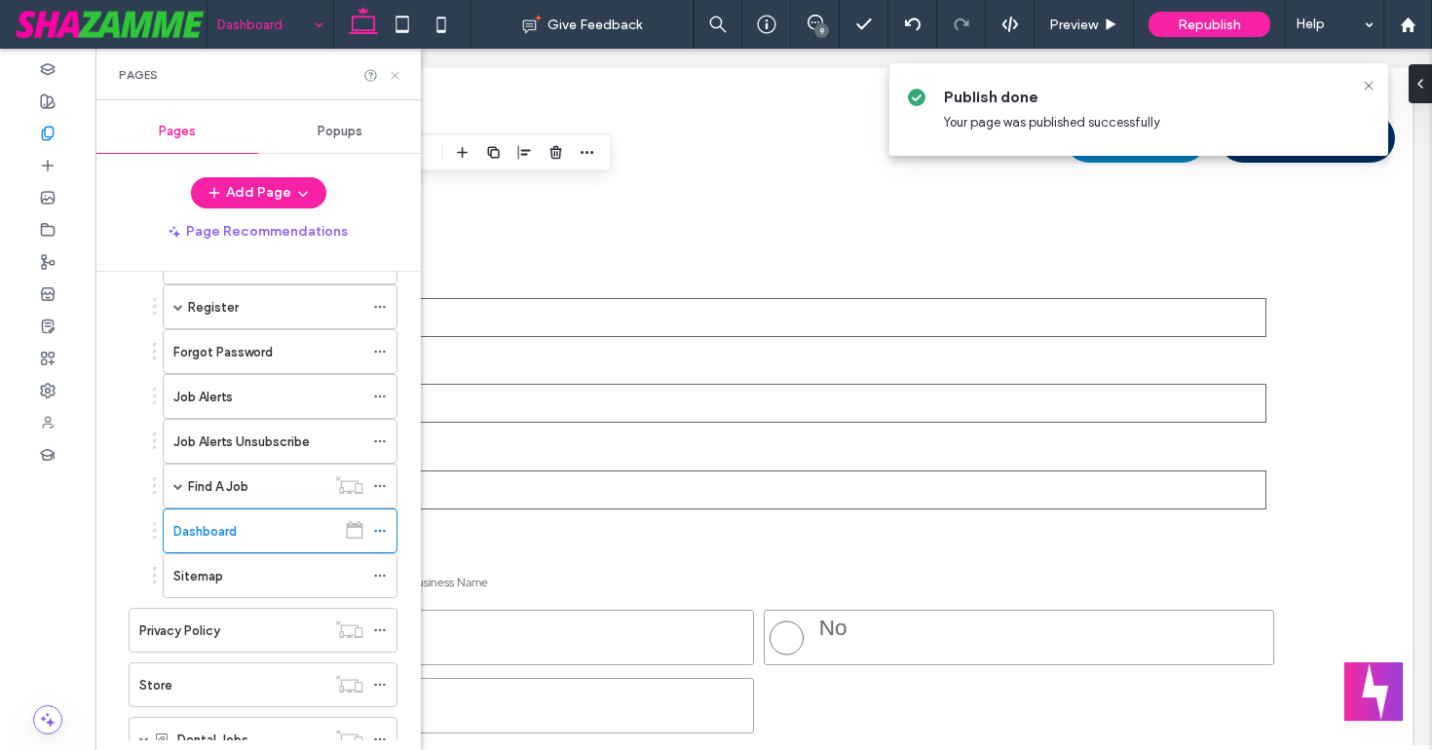
click at [392, 75] on icon at bounding box center [395, 75] width 15 height 15
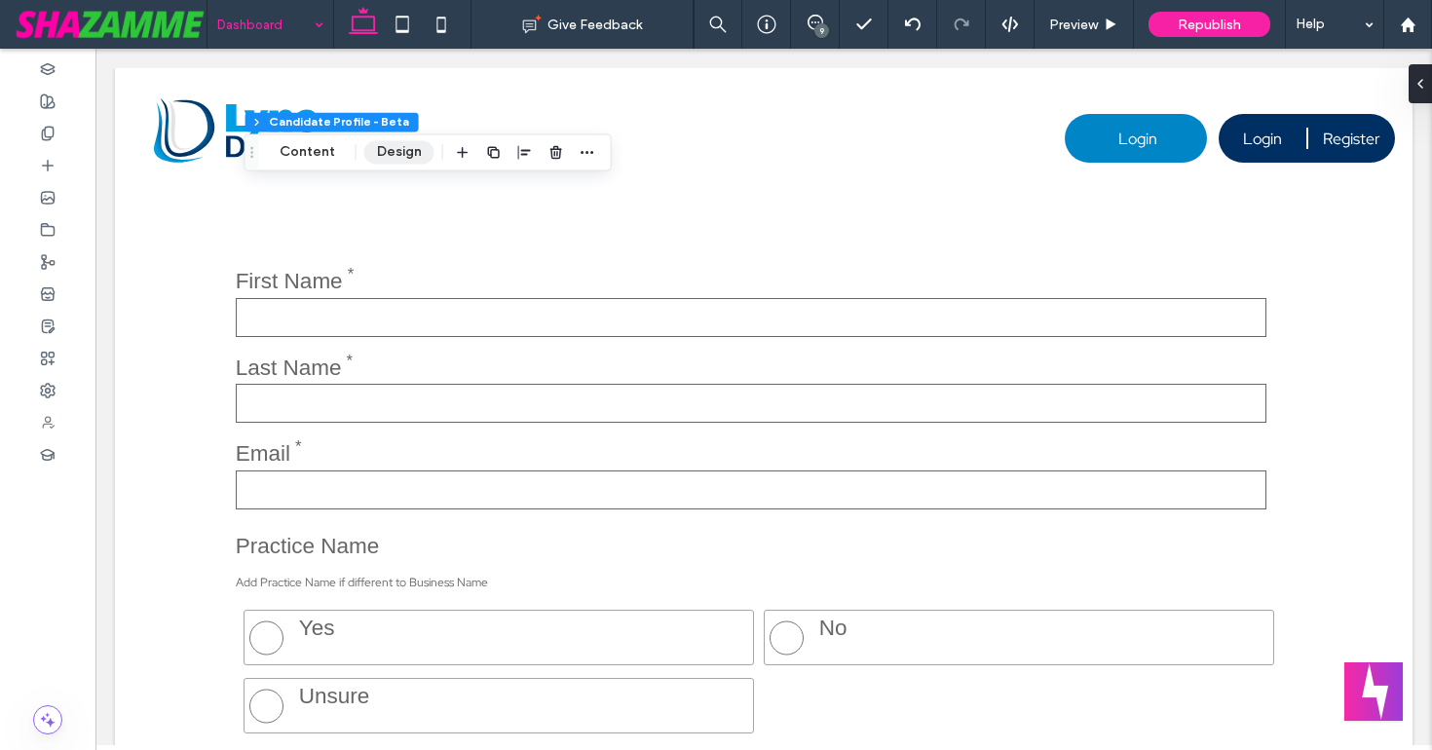
click at [391, 159] on button "Design" at bounding box center [399, 151] width 70 height 23
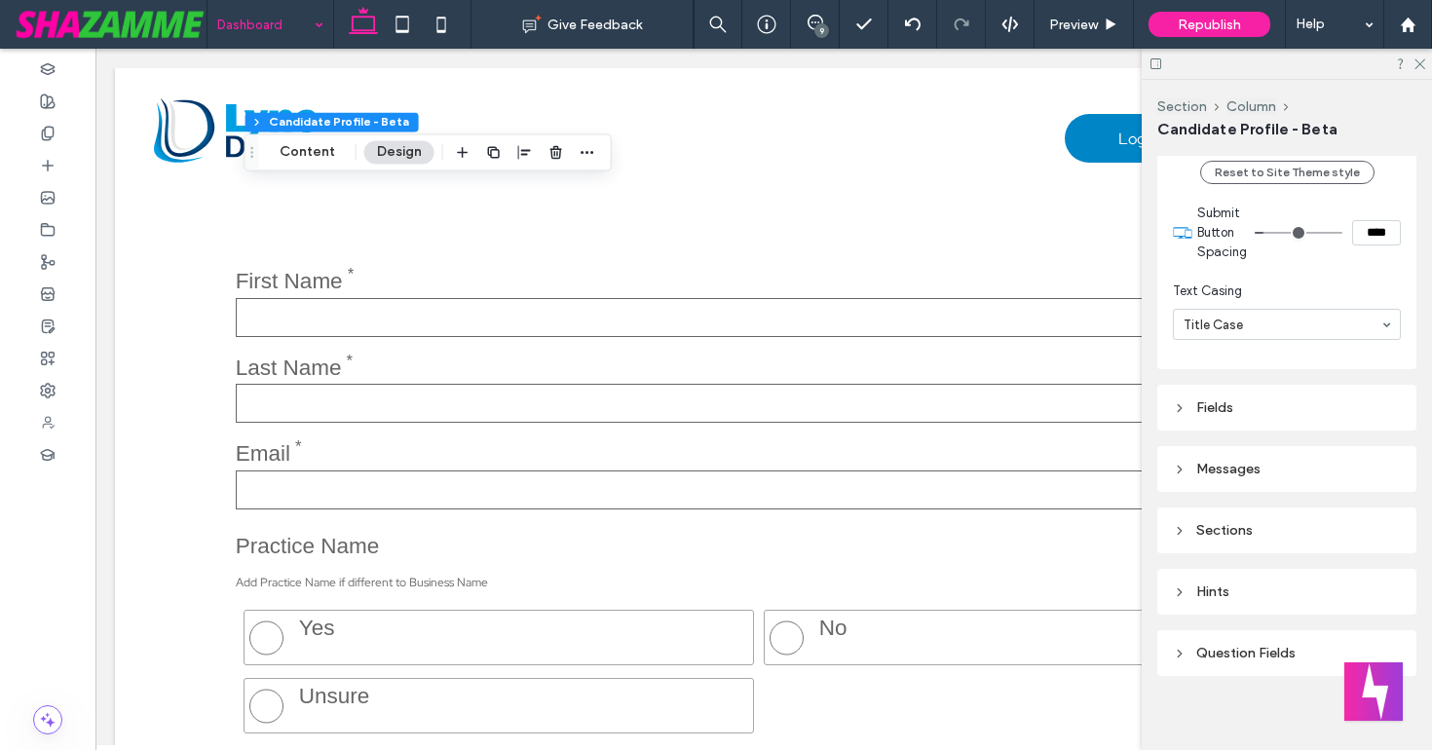
scroll to position [3277, 0]
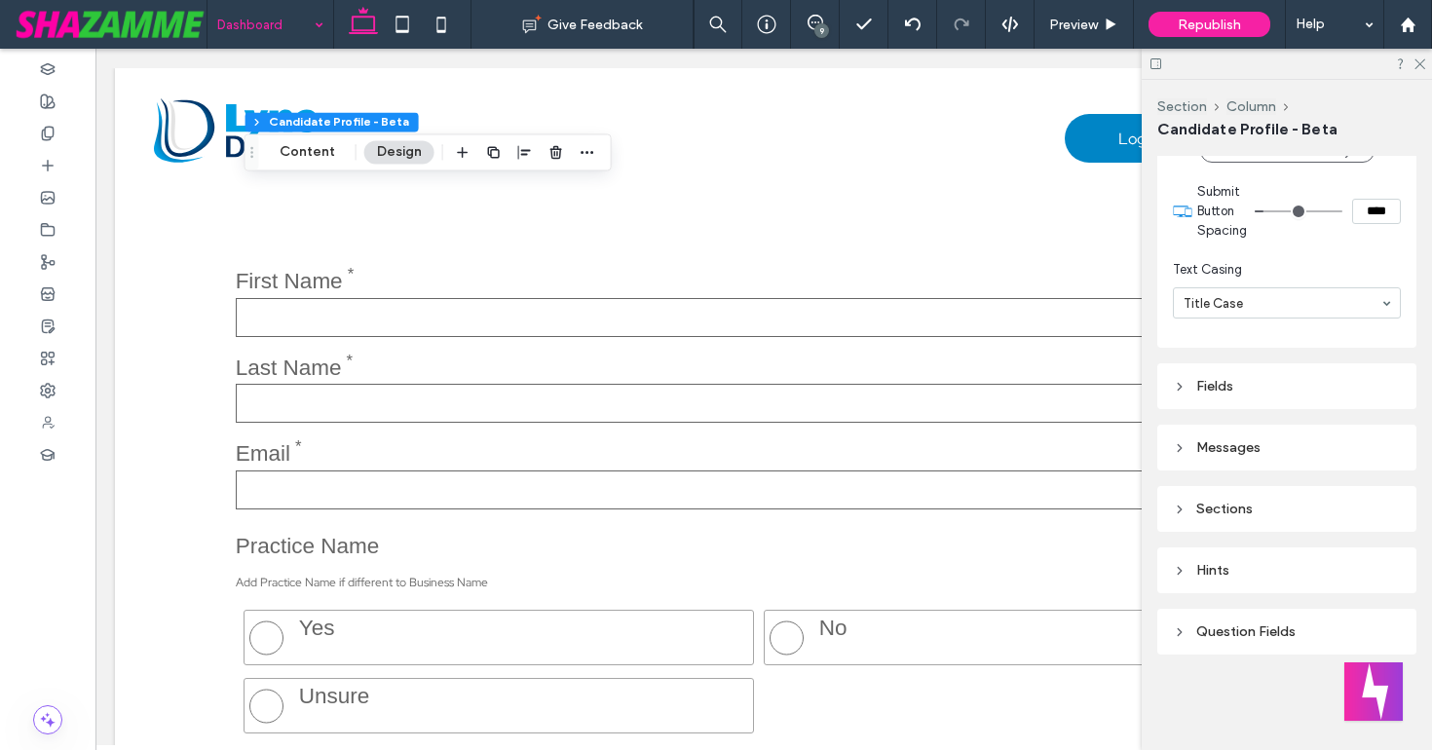
click at [1177, 629] on icon at bounding box center [1180, 632] width 14 height 14
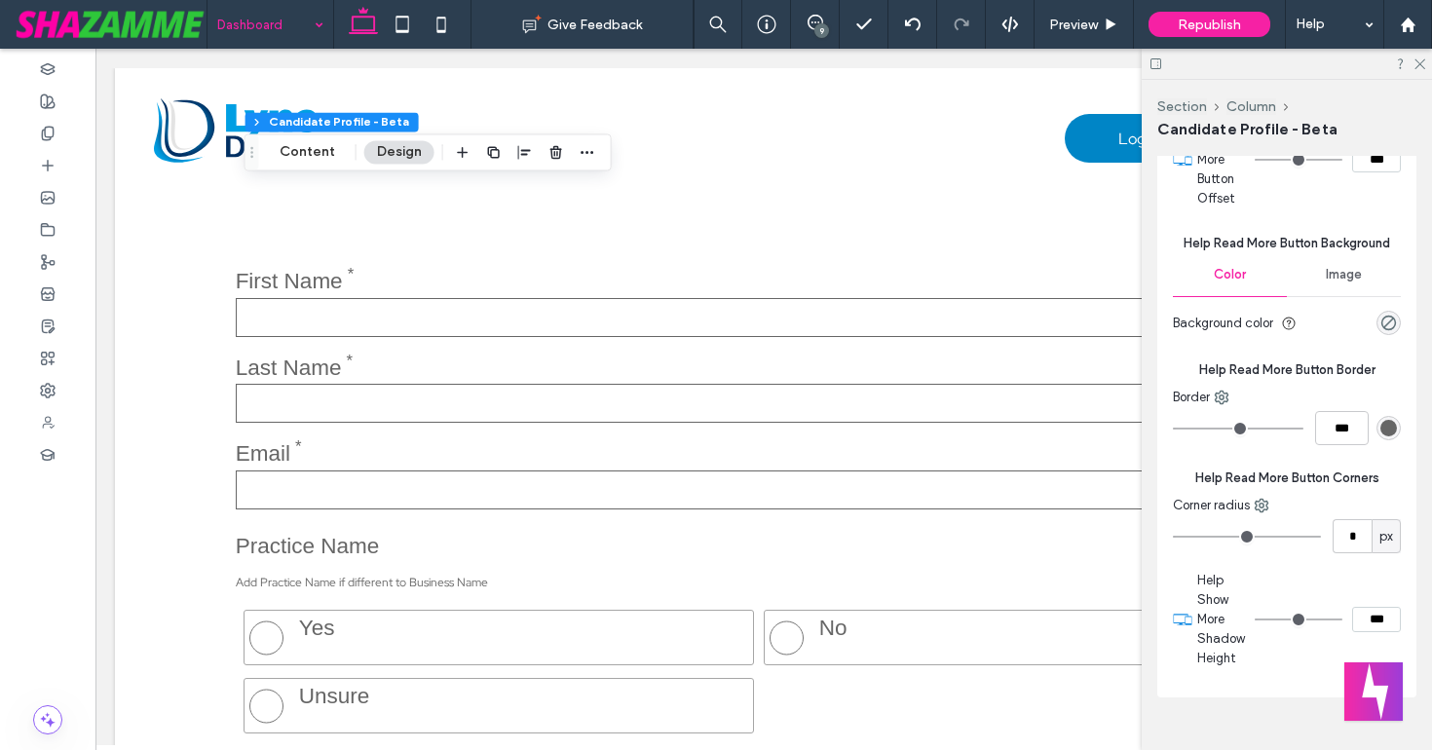
scroll to position [9009, 0]
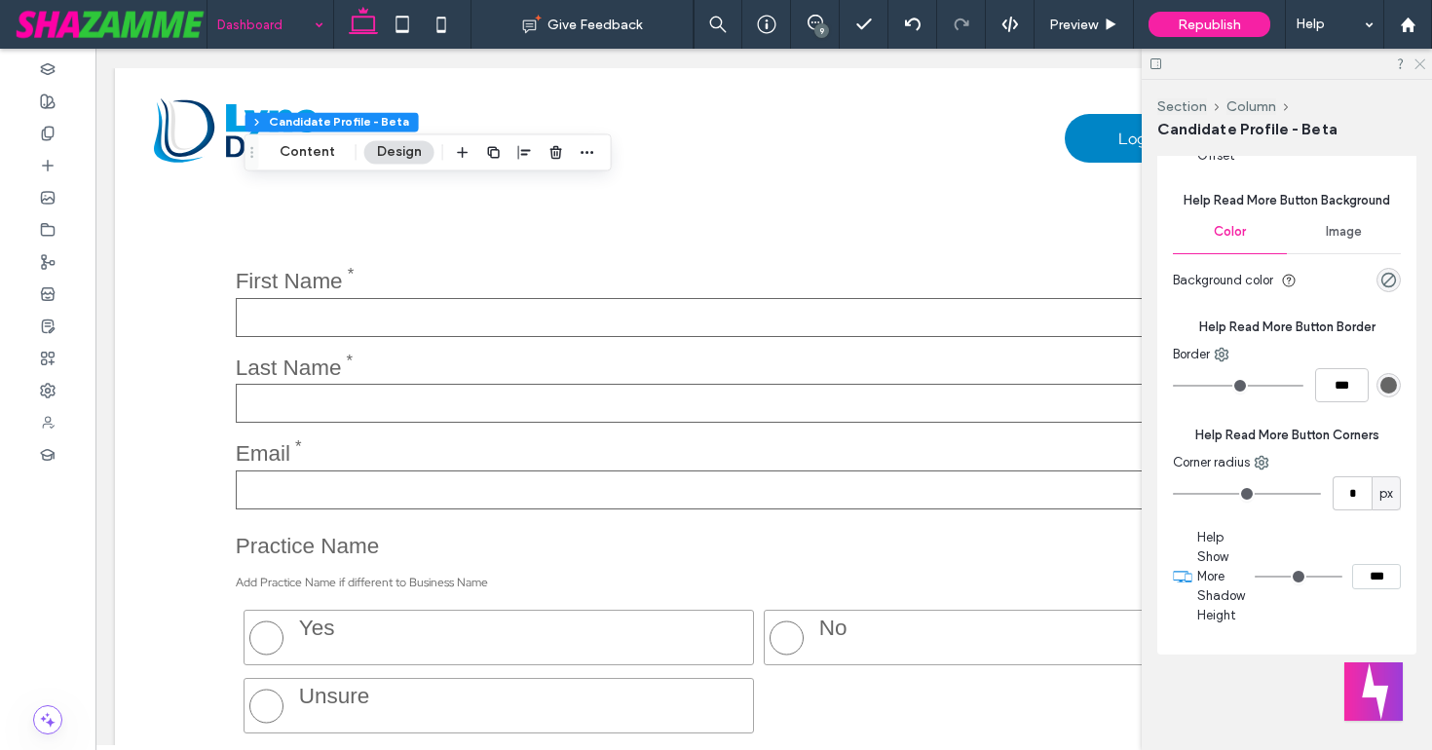
click at [1415, 62] on icon at bounding box center [1418, 62] width 13 height 13
